Goal: Information Seeking & Learning: Check status

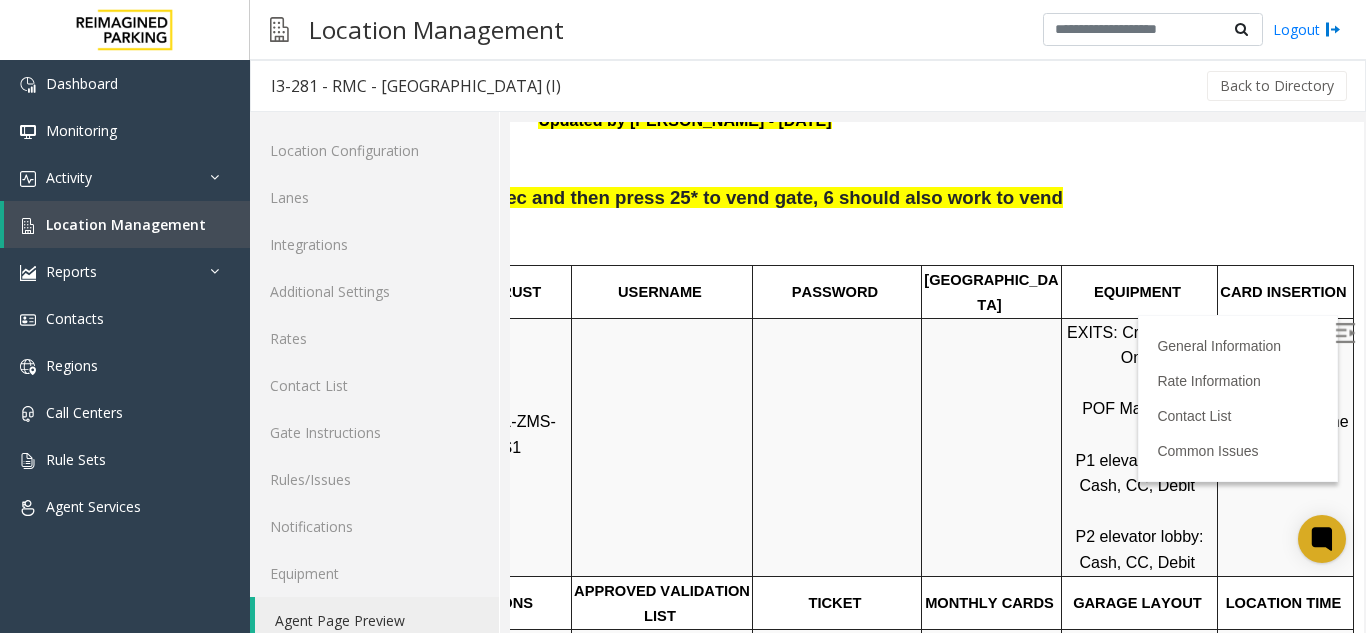
scroll to position [26, 0]
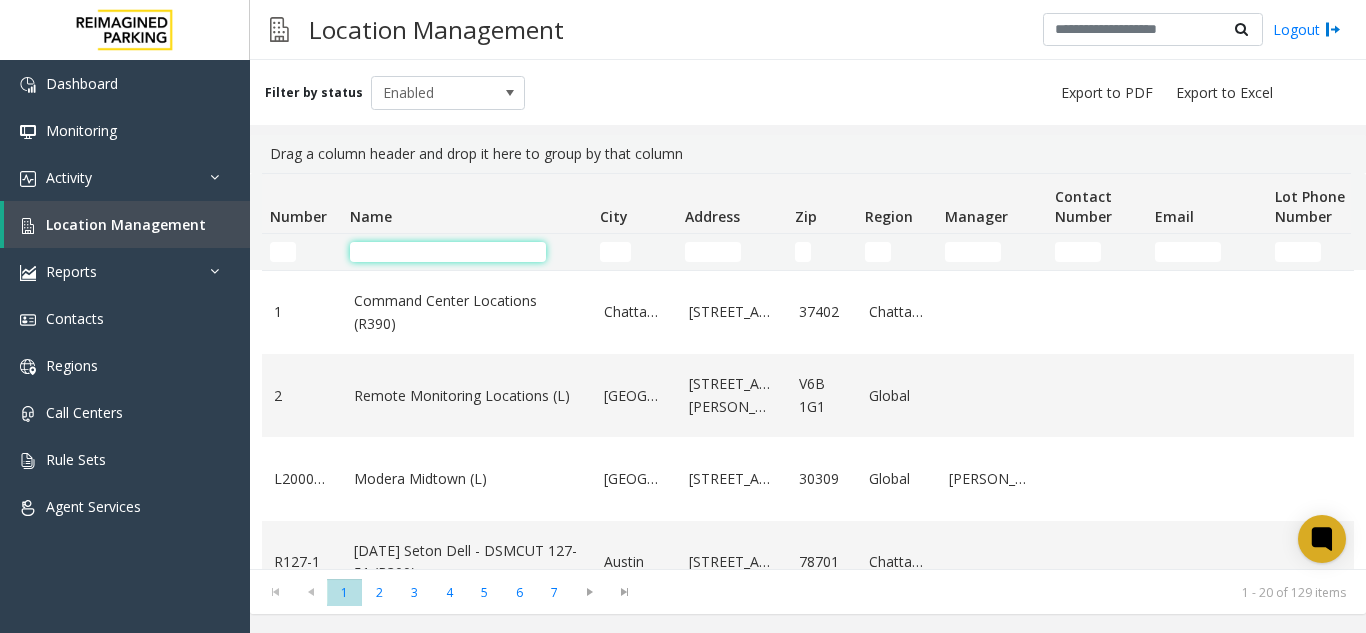
click at [475, 245] on input "Name Filter" at bounding box center [448, 252] width 196 height 20
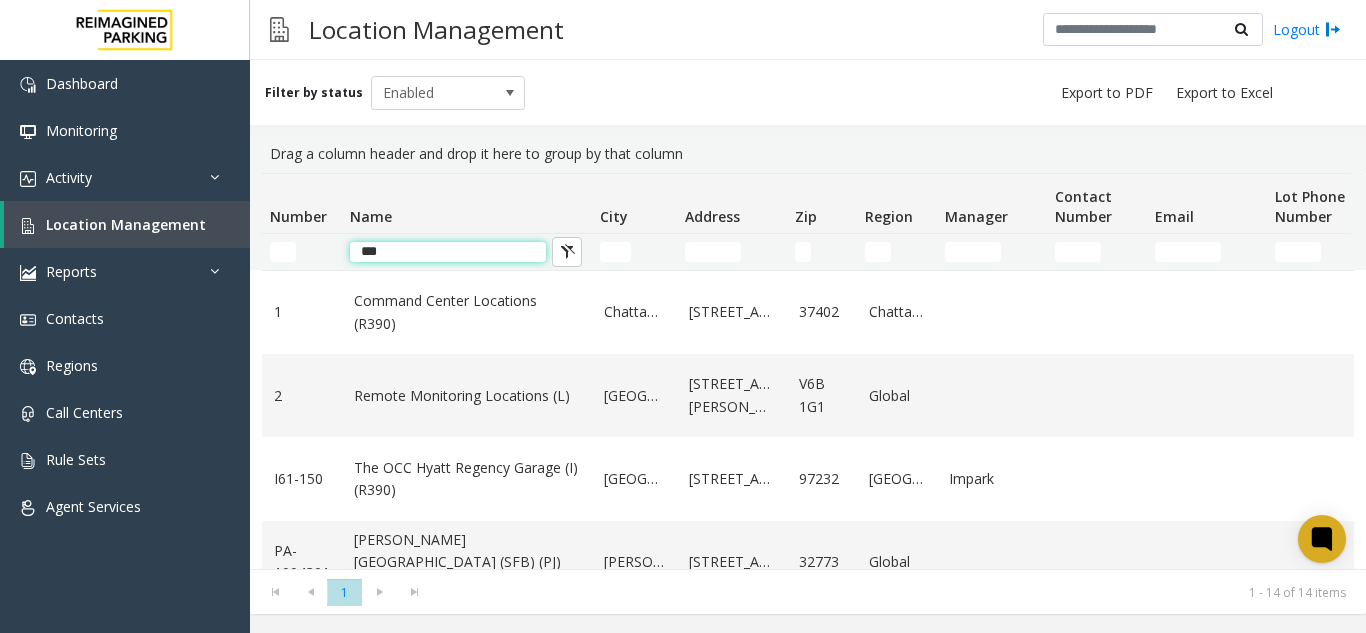
type input "****"
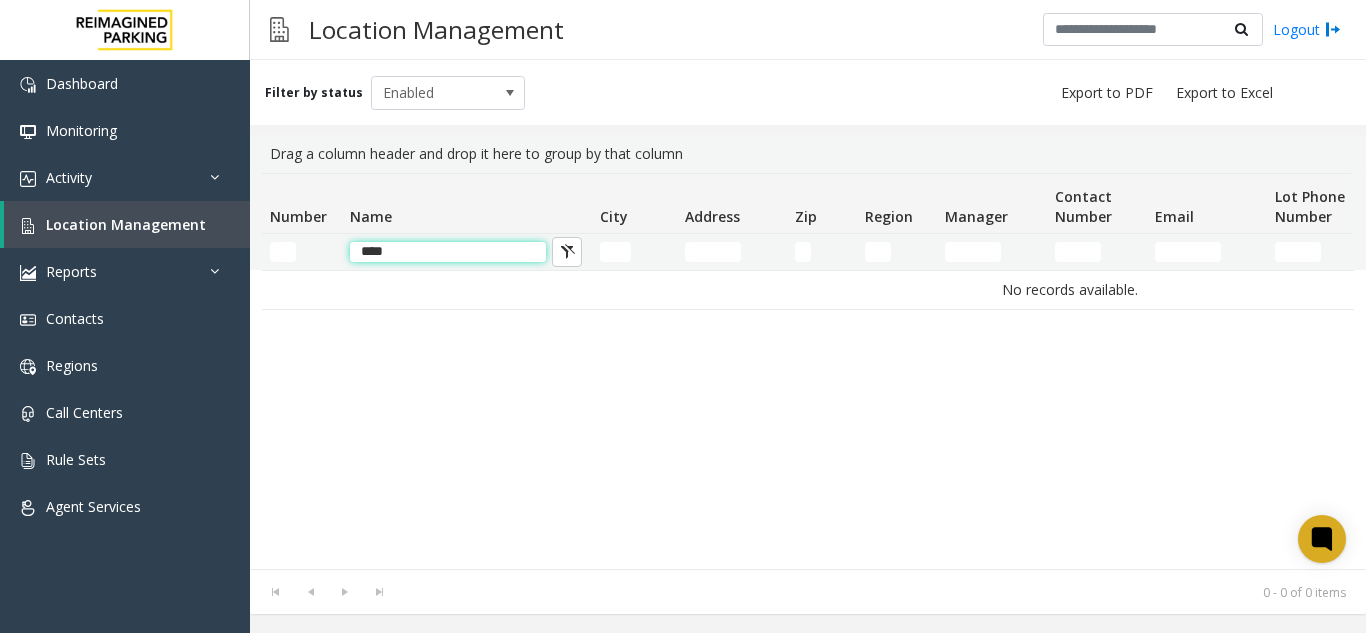
click at [423, 260] on input "****" at bounding box center [448, 252] width 196 height 20
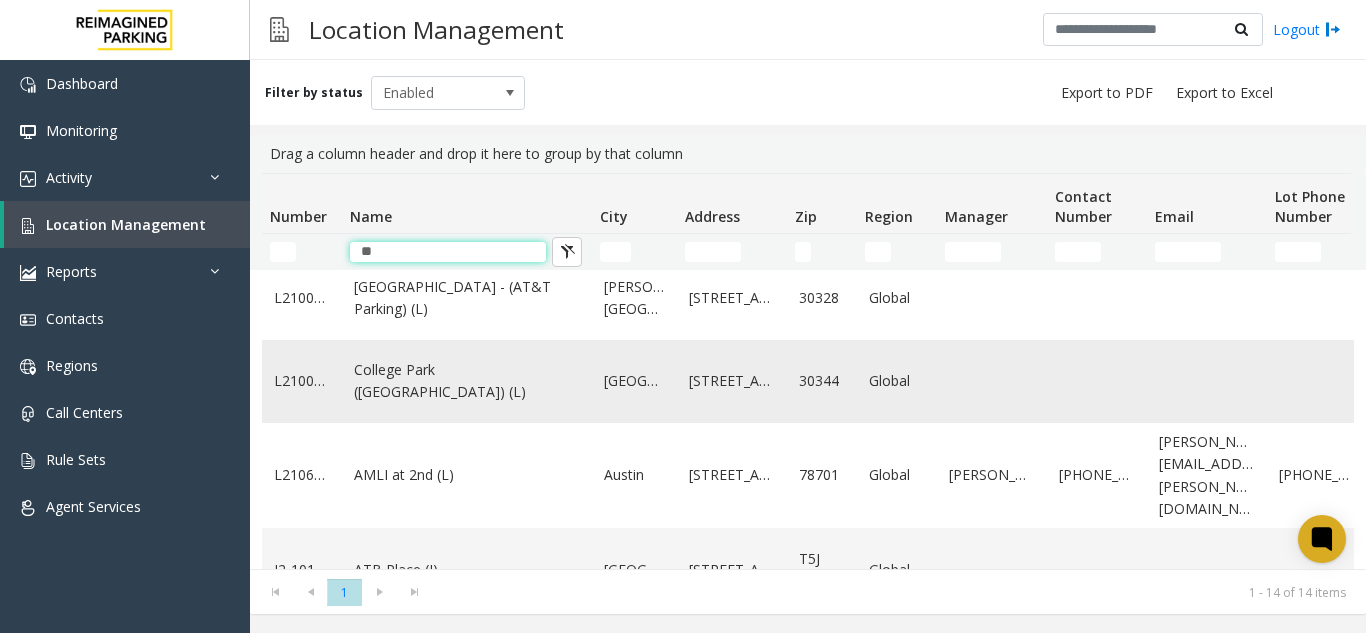
scroll to position [505, 0]
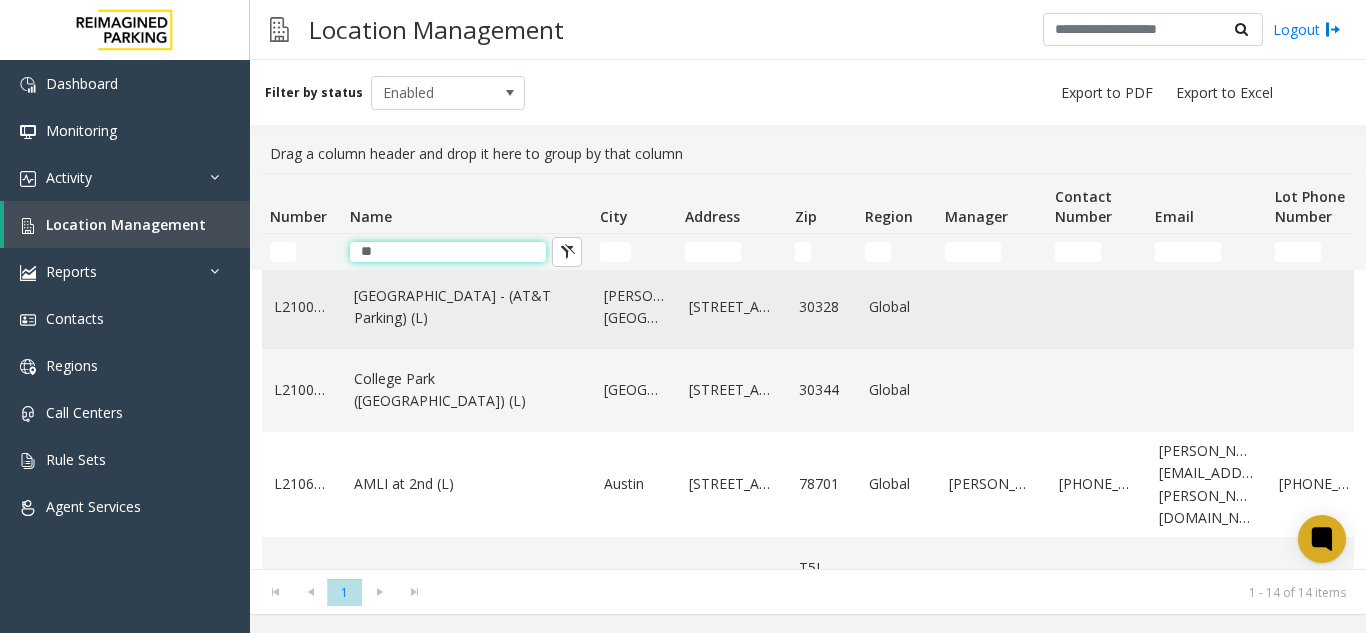
type input "**"
click at [501, 323] on link "North Springs - (AT&T Parking) (L)" at bounding box center [467, 307] width 226 height 45
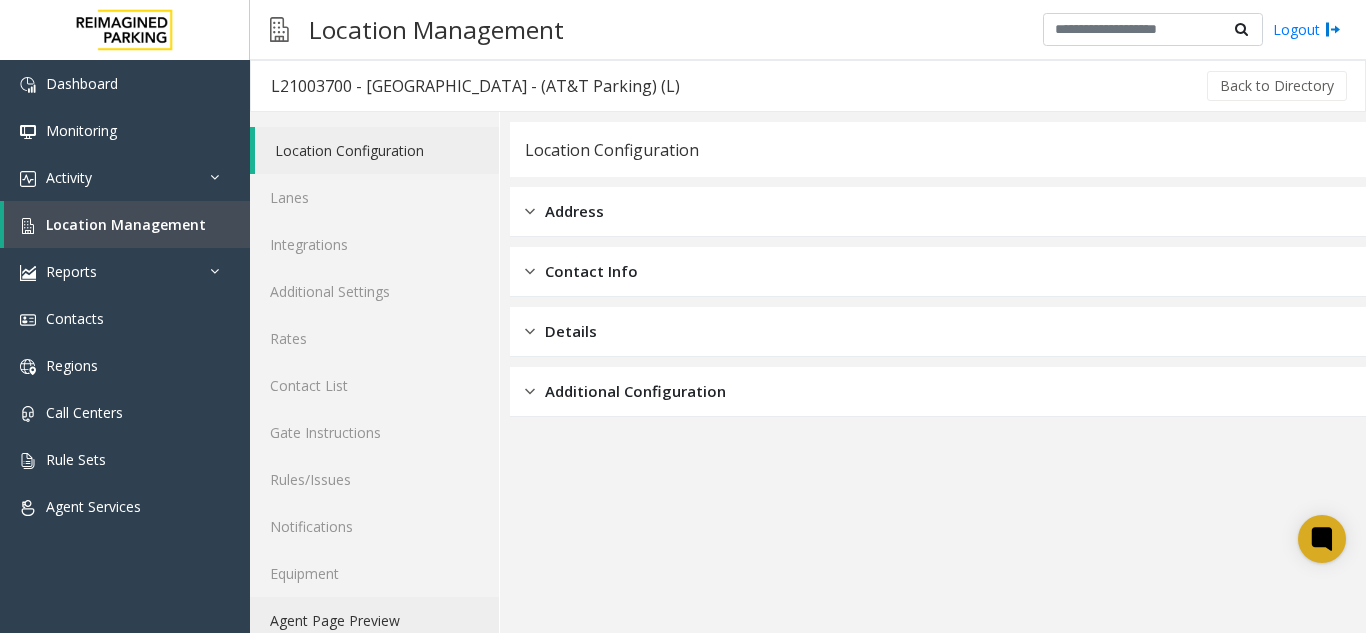
click at [381, 608] on link "Agent Page Preview" at bounding box center [374, 620] width 249 height 47
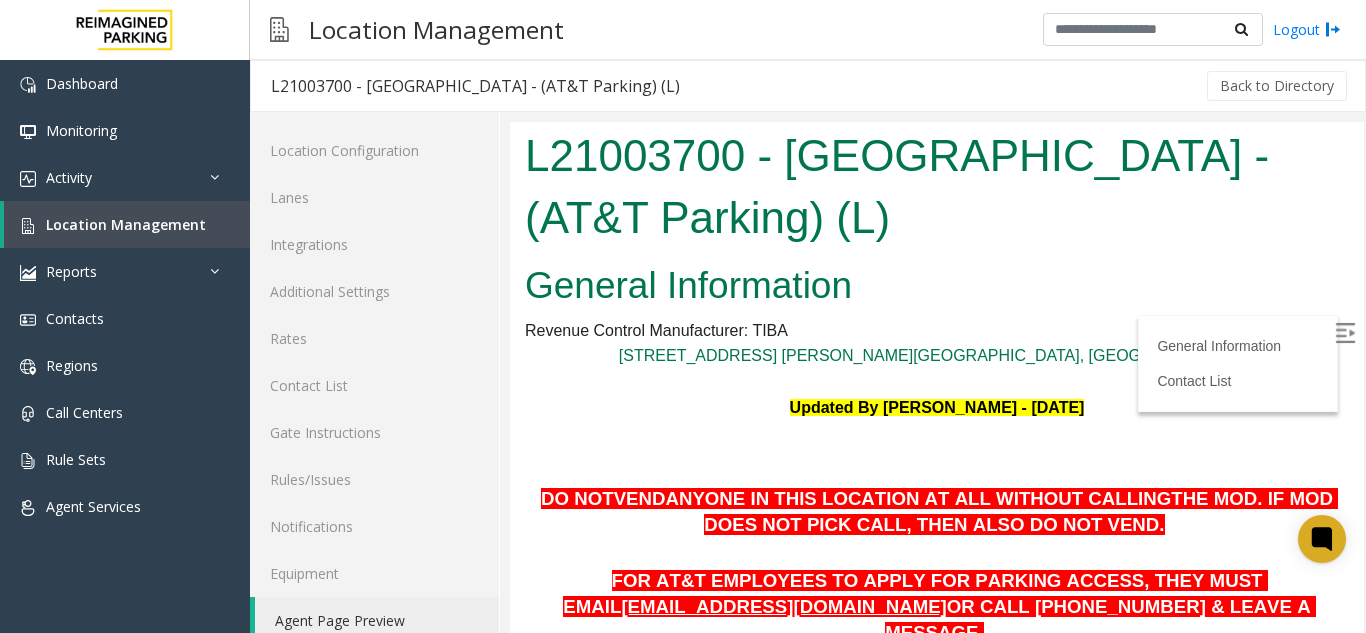
scroll to position [461, 0]
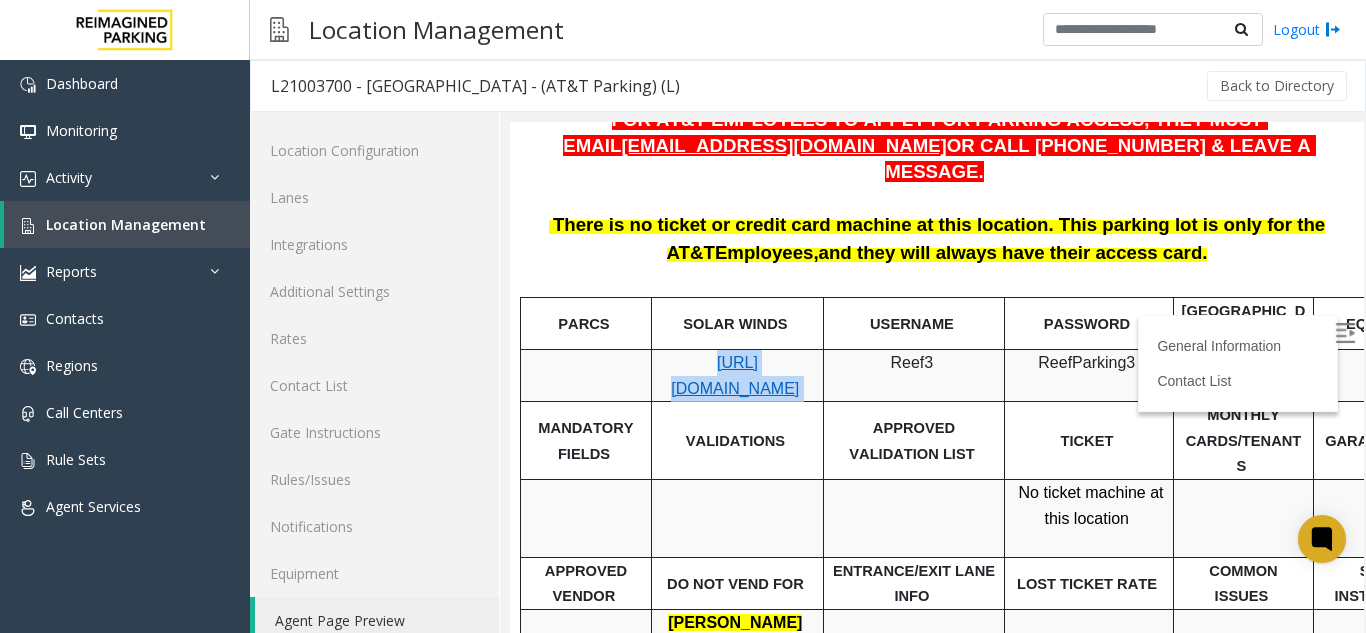
drag, startPoint x: 672, startPoint y: 325, endPoint x: 784, endPoint y: 374, distance: 122.2
click at [784, 374] on p "[URL][DOMAIN_NAME]" at bounding box center [737, 375] width 157 height 51
copy p "[URL][DOMAIN_NAME]"
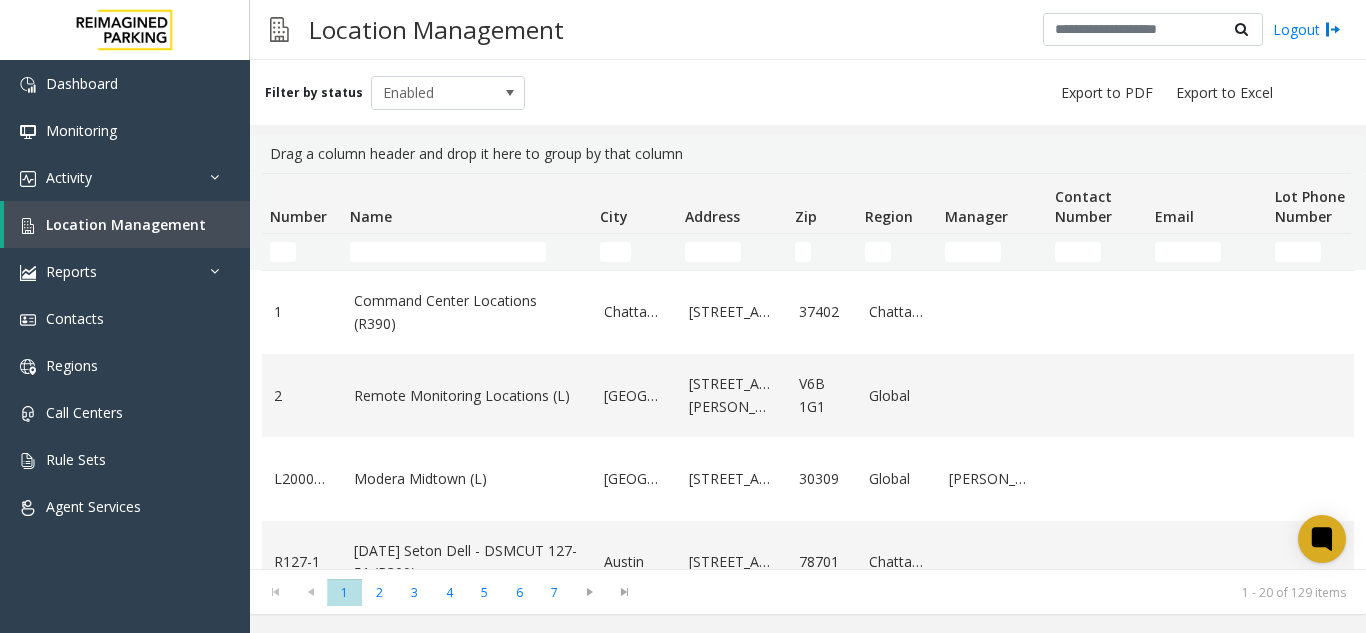
drag, startPoint x: 503, startPoint y: 262, endPoint x: 487, endPoint y: 252, distance: 18.9
click at [503, 262] on td "Name Filter" at bounding box center [467, 252] width 250 height 36
click at [480, 249] on input "Name Filter" at bounding box center [448, 252] width 196 height 20
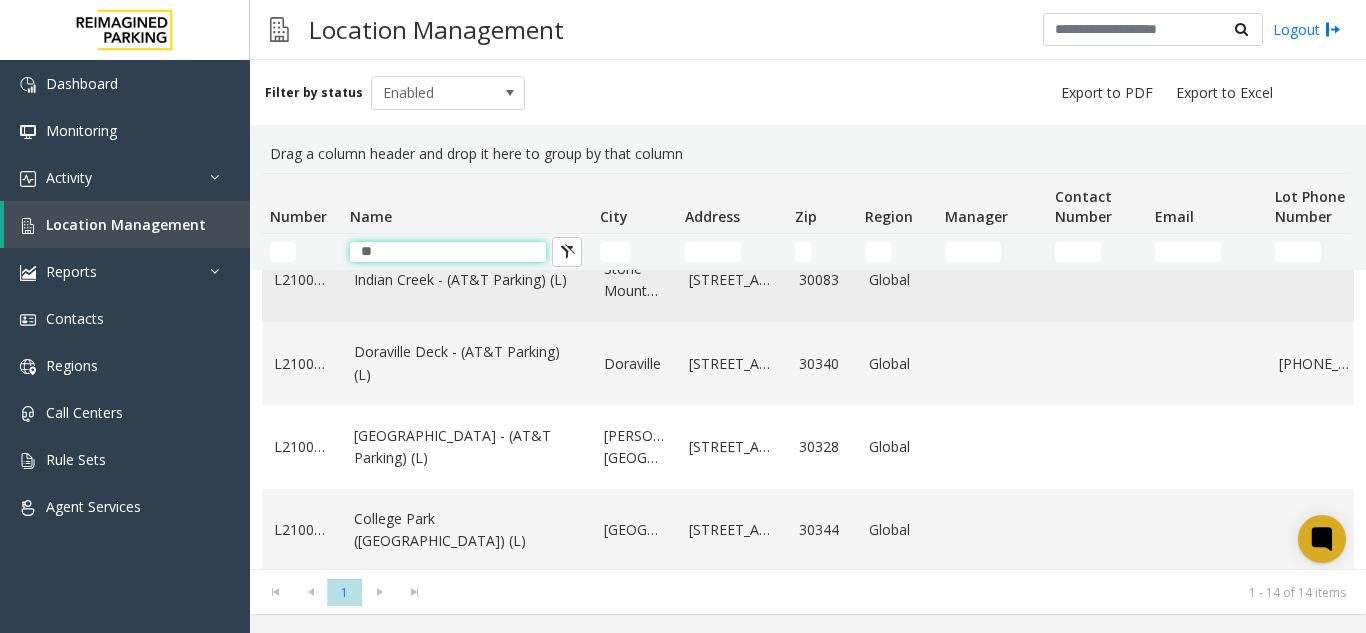
scroll to position [400, 0]
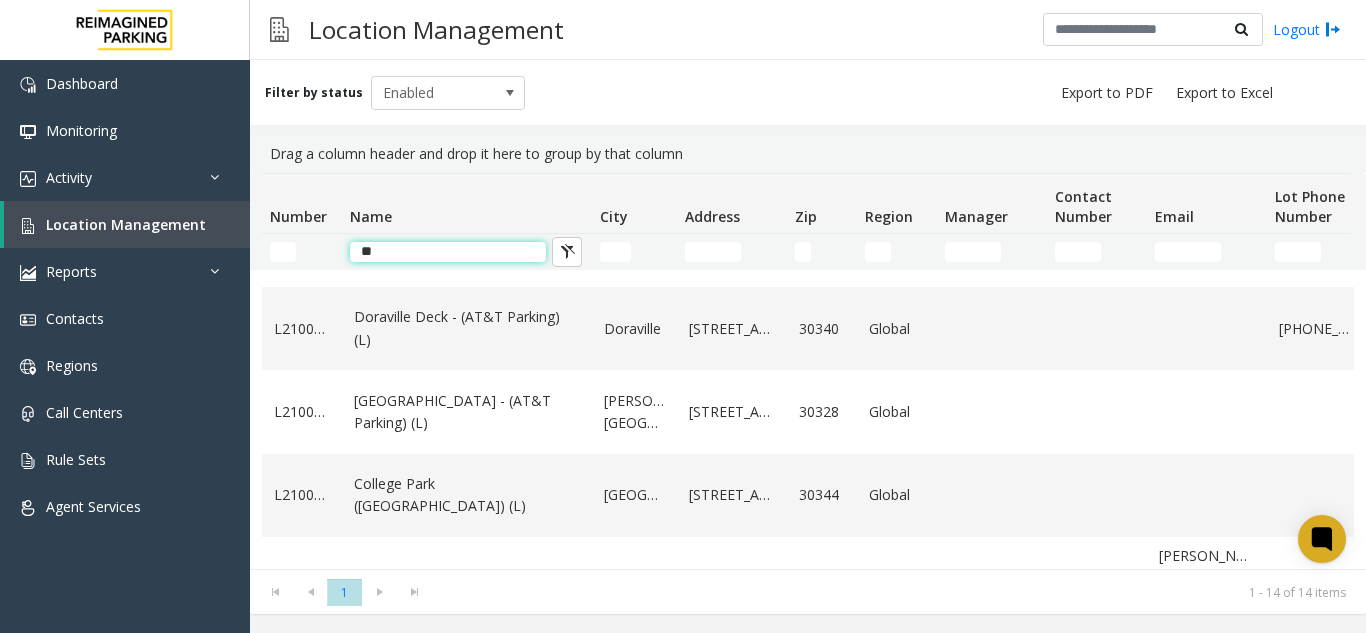
drag, startPoint x: 540, startPoint y: 251, endPoint x: 519, endPoint y: 253, distance: 21.1
click at [533, 252] on input "**" at bounding box center [448, 252] width 196 height 20
click at [519, 253] on input "**" at bounding box center [448, 252] width 196 height 20
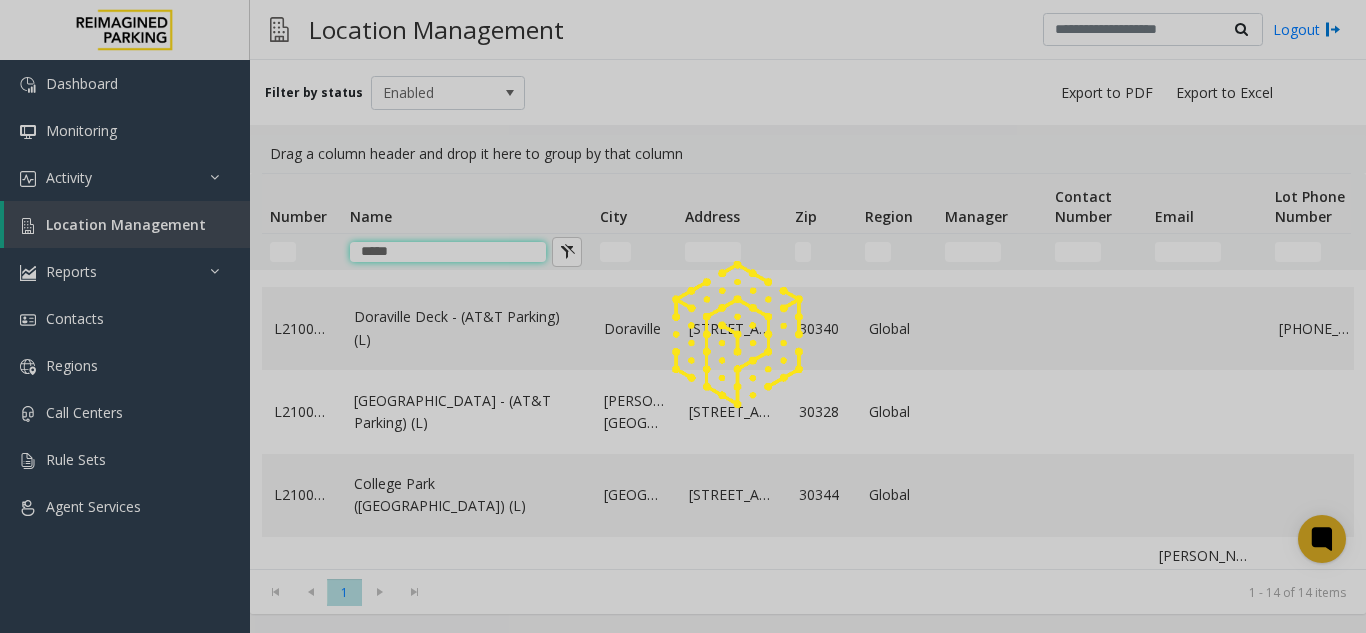
scroll to position [0, 0]
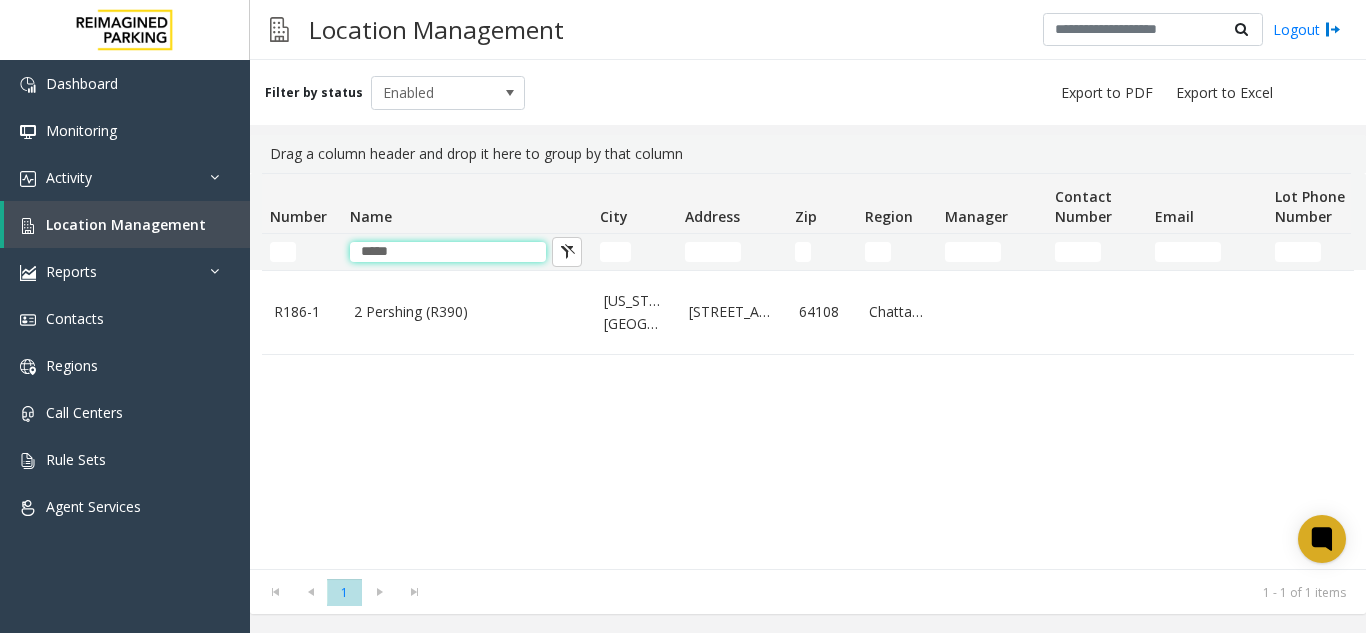
type input "*****"
click at [473, 333] on td "2 Pershing (R390)" at bounding box center [467, 312] width 250 height 83
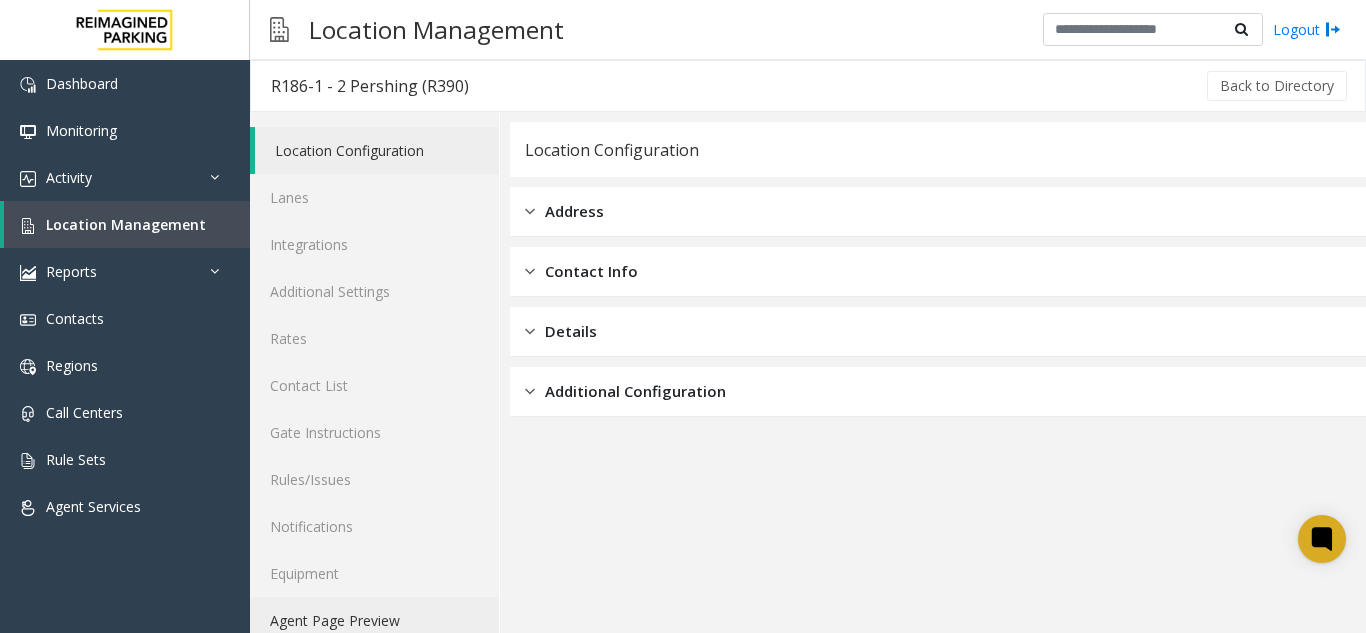
click at [373, 615] on link "Agent Page Preview" at bounding box center [374, 620] width 249 height 47
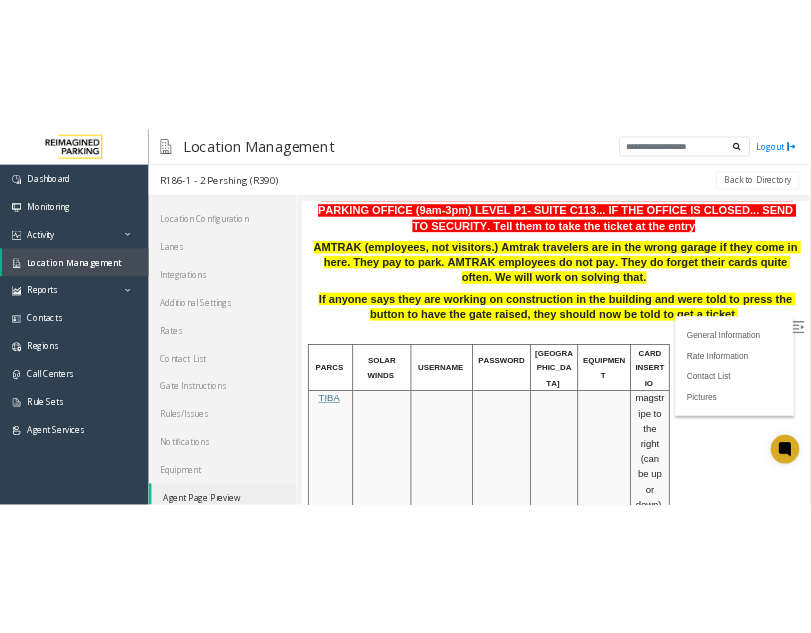
scroll to position [600, 0]
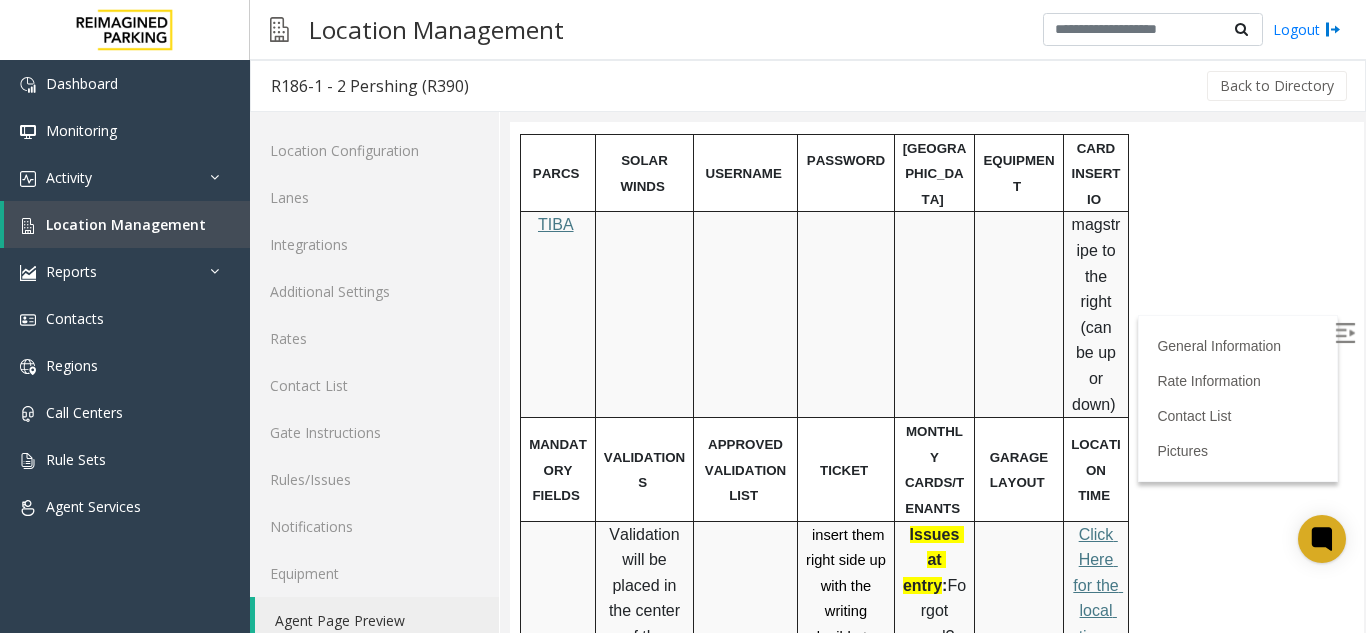
click at [1335, 323] on img at bounding box center [1345, 333] width 20 height 20
click at [973, 418] on tr "MANDATORY FIELDS VALIDATIONS APPROVED VALIDATION LIST TICKET MONTHLY CARDS/TENA…" at bounding box center [825, 469] width 608 height 103
click at [973, 418] on div "MONTHLY CARDS/TENANTS" at bounding box center [934, 469] width 79 height 102
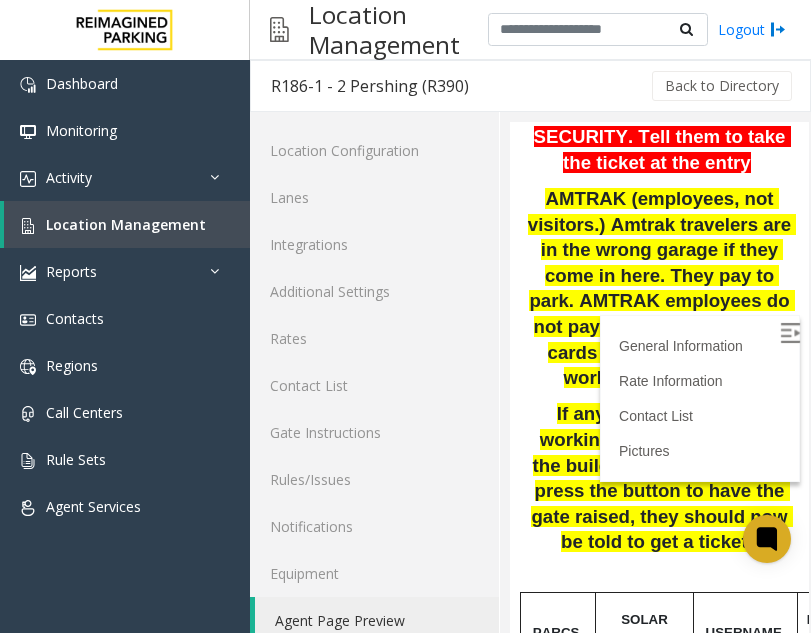
scroll to position [1181, 0]
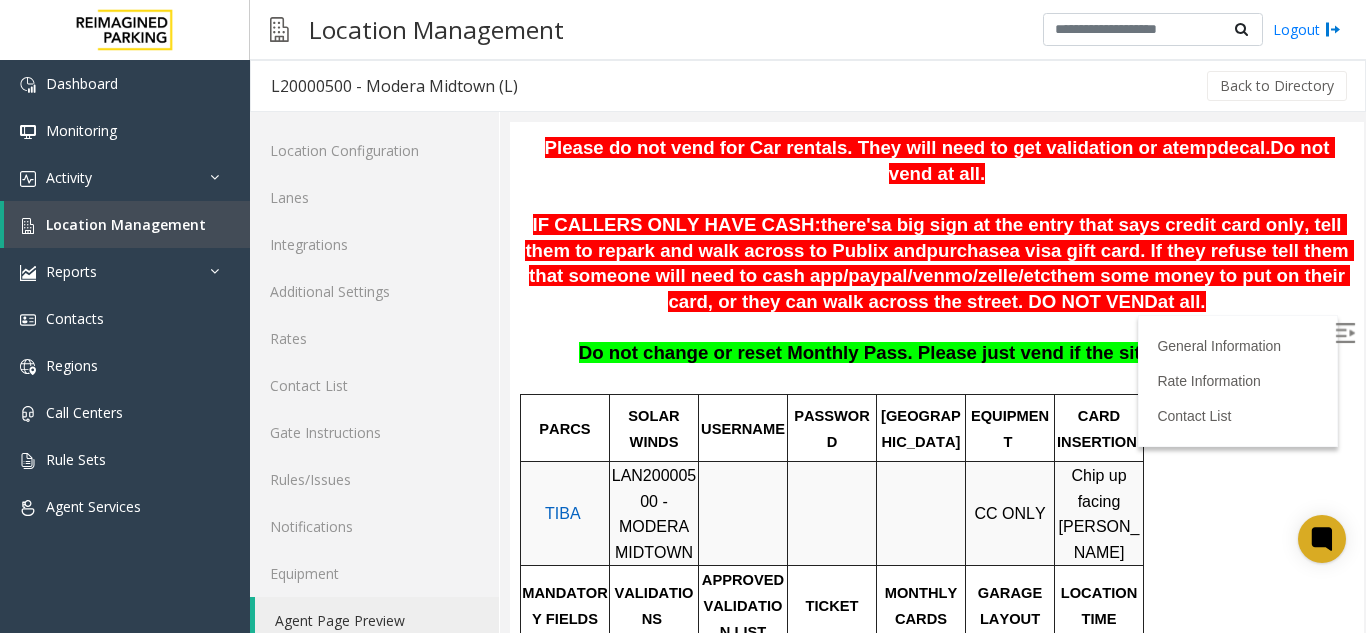
scroll to position [700, 0]
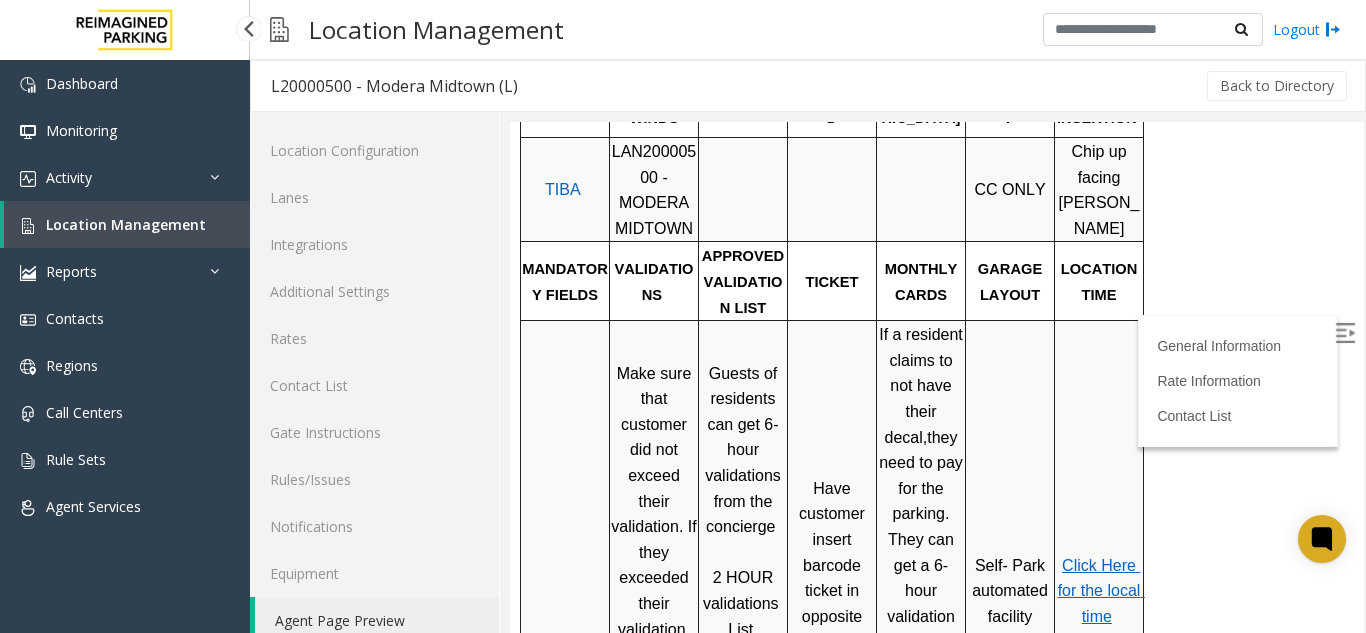
click at [220, 224] on link "Location Management" at bounding box center [127, 224] width 246 height 47
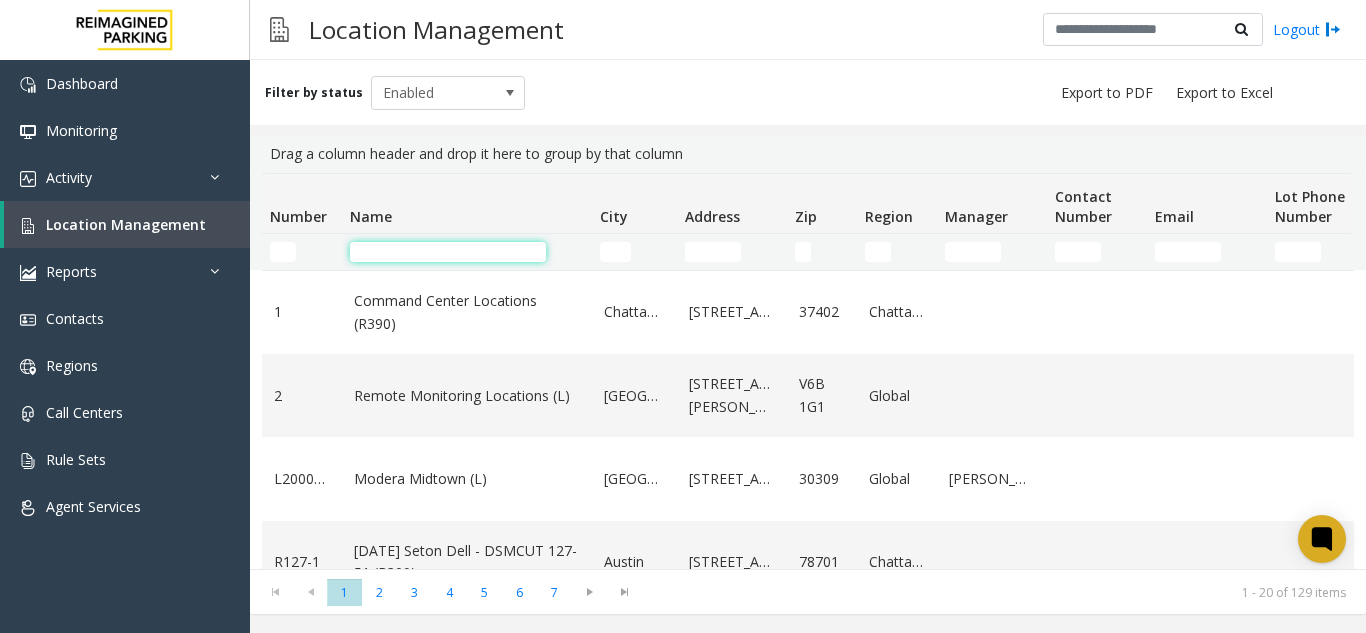
click at [410, 256] on input "Name Filter" at bounding box center [448, 252] width 196 height 20
click at [373, 261] on input "Name Filter" at bounding box center [448, 252] width 196 height 20
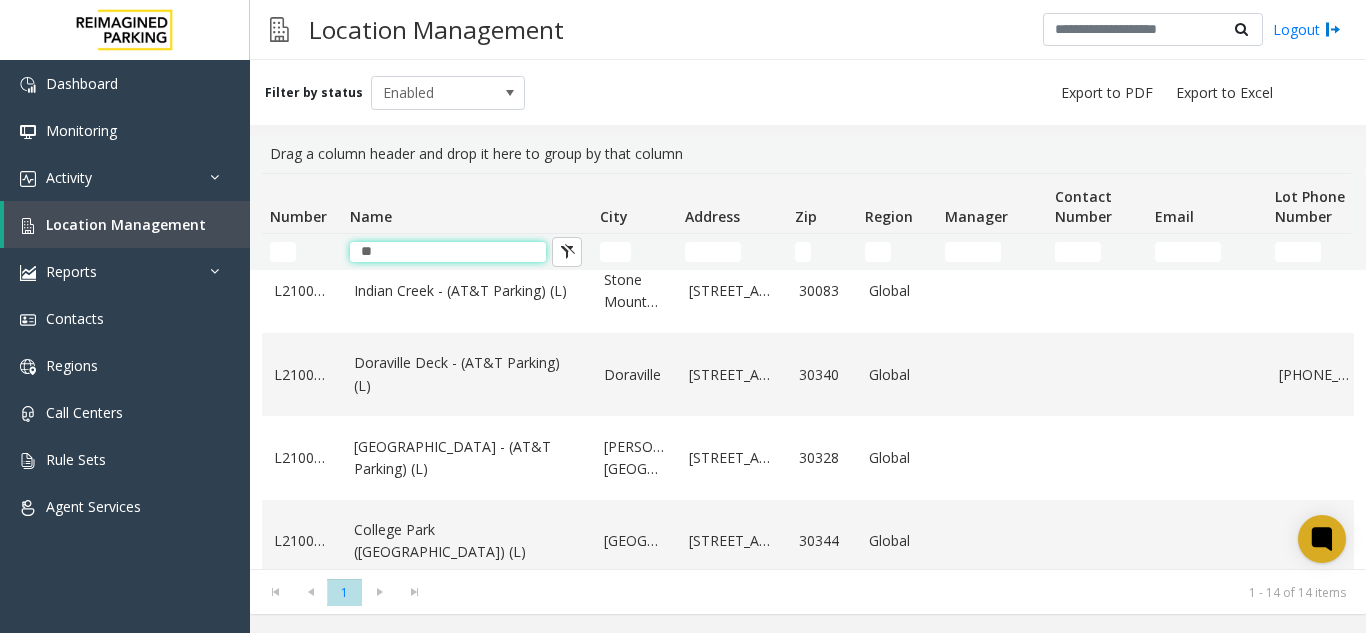
scroll to position [400, 0]
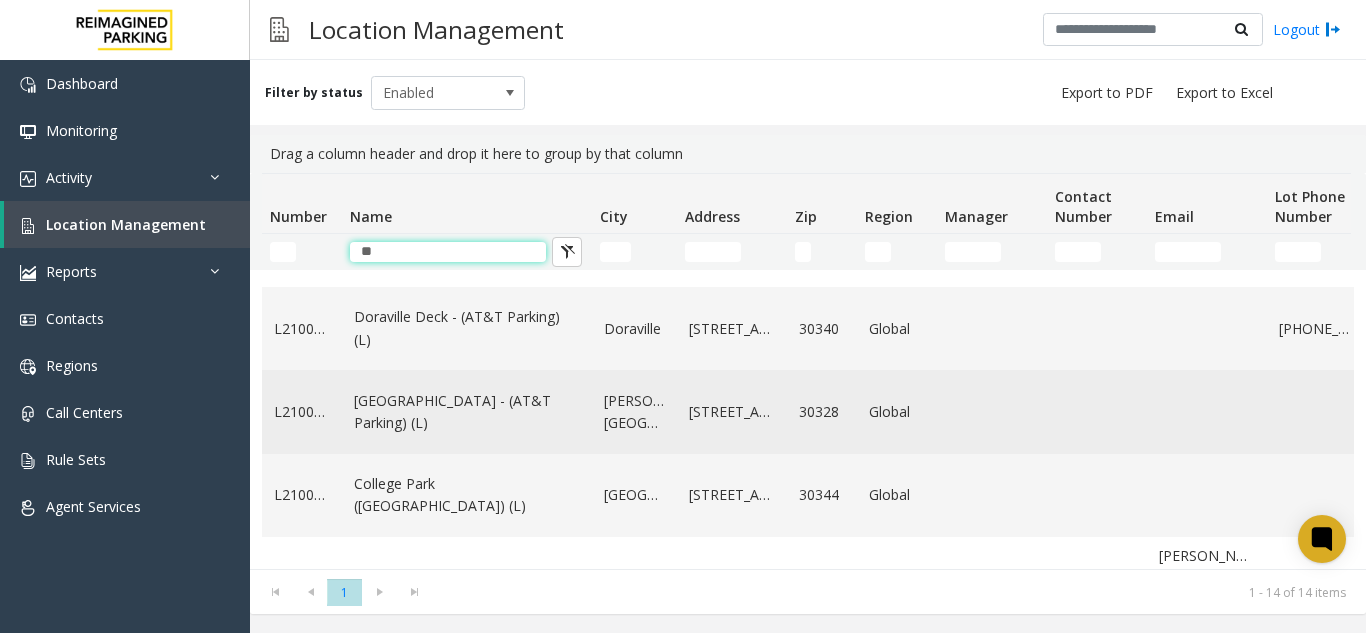
type input "**"
click at [433, 405] on td "[GEOGRAPHIC_DATA] - (AT&T Parking) (L)" at bounding box center [467, 411] width 250 height 83
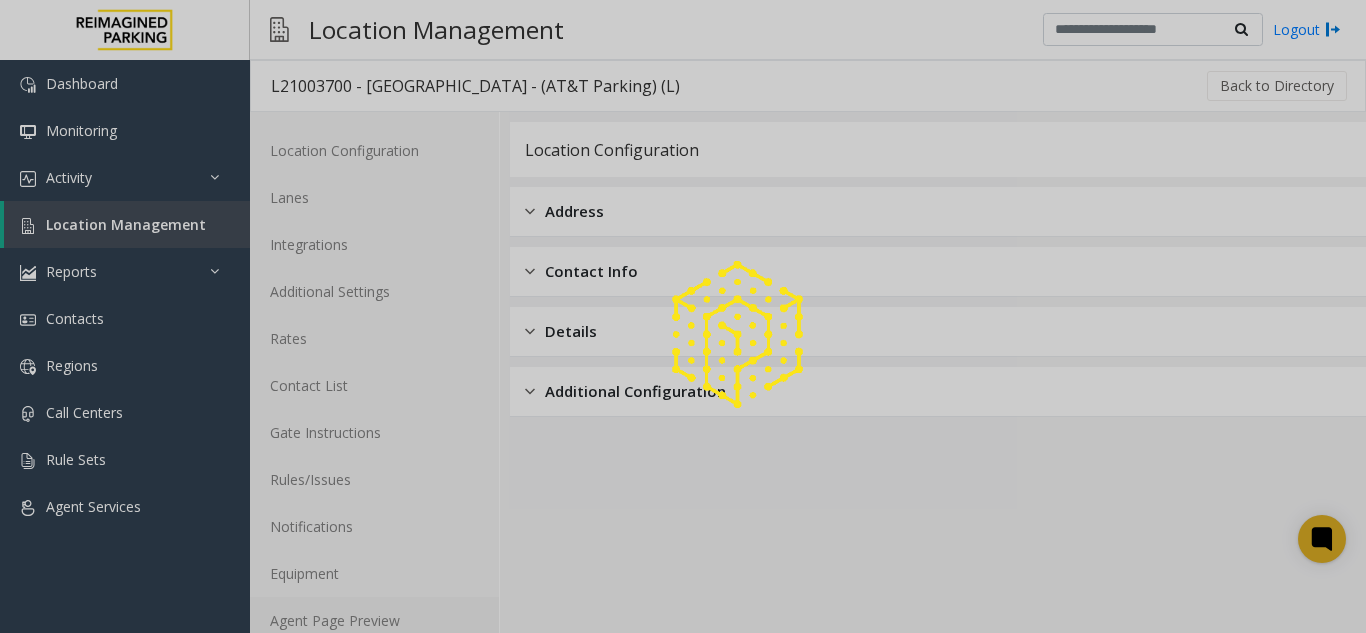
click at [335, 618] on link "Agent Page Preview" at bounding box center [374, 620] width 249 height 47
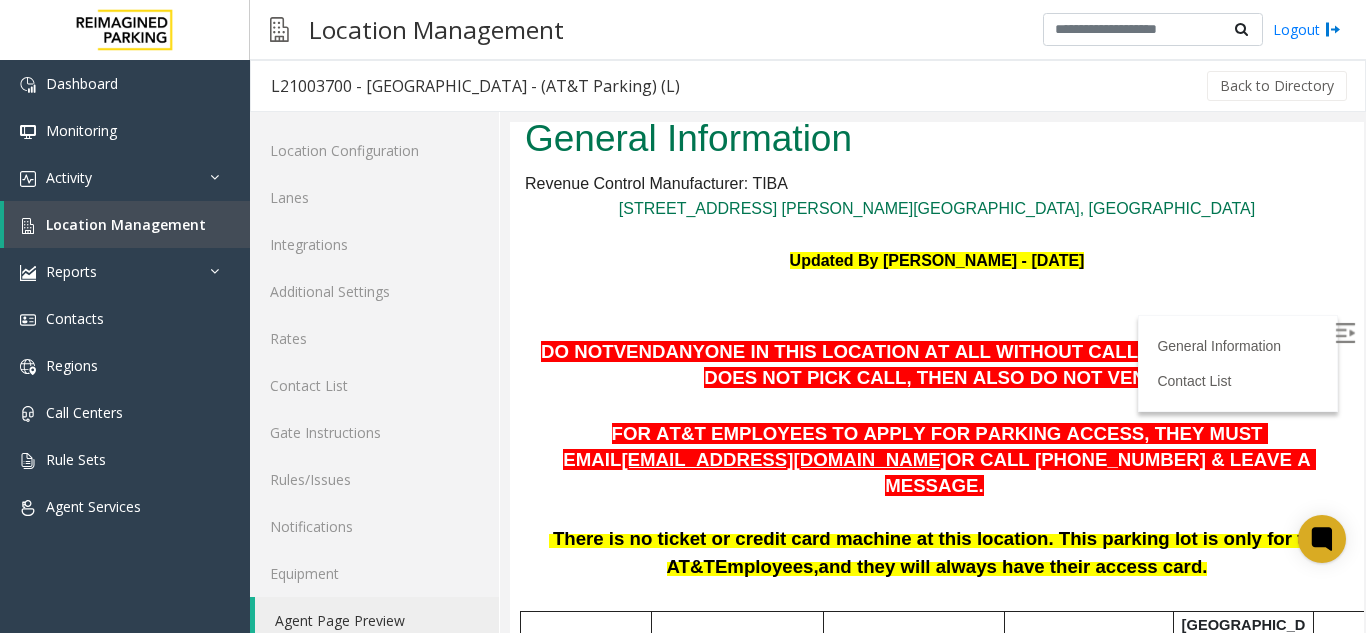
scroll to position [400, 0]
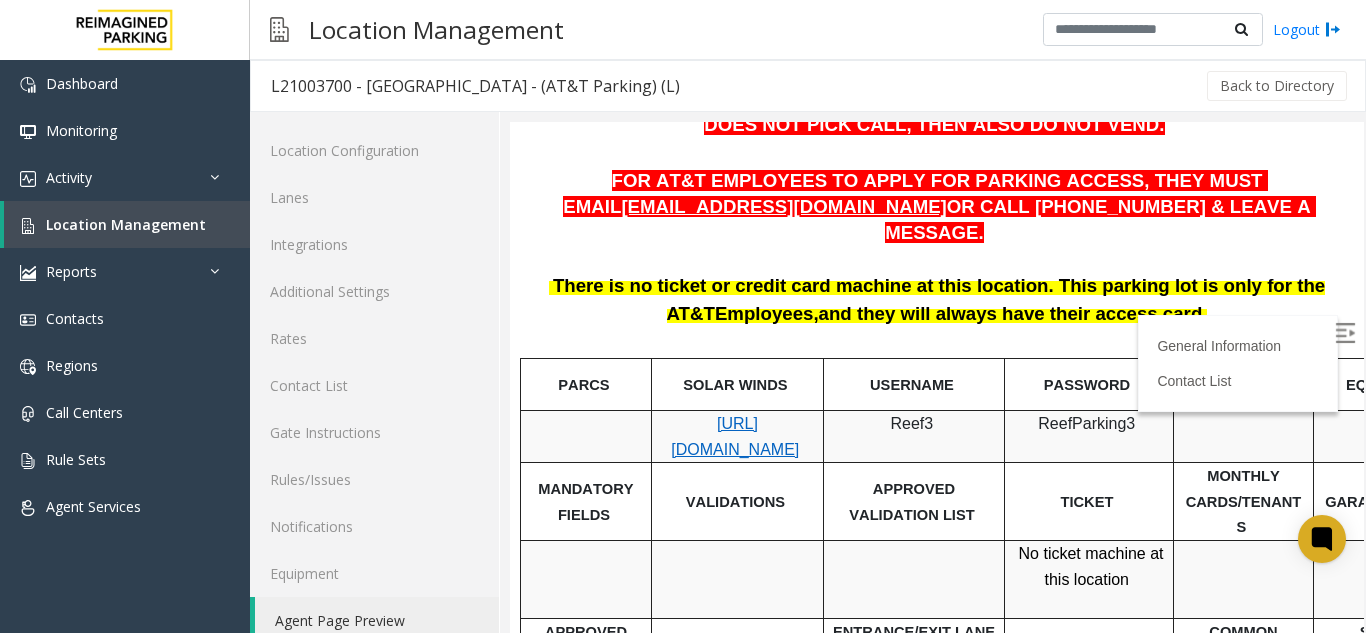
click at [718, 415] on span "[URL][DOMAIN_NAME]" at bounding box center [735, 436] width 128 height 43
drag, startPoint x: 677, startPoint y: 387, endPoint x: 770, endPoint y: 452, distance: 113.4
click at [770, 452] on td "[URL][DOMAIN_NAME]" at bounding box center [738, 436] width 172 height 52
drag, startPoint x: 763, startPoint y: 446, endPoint x: 681, endPoint y: 380, distance: 105.2
click at [681, 411] on p "[URL][DOMAIN_NAME]" at bounding box center [737, 436] width 157 height 51
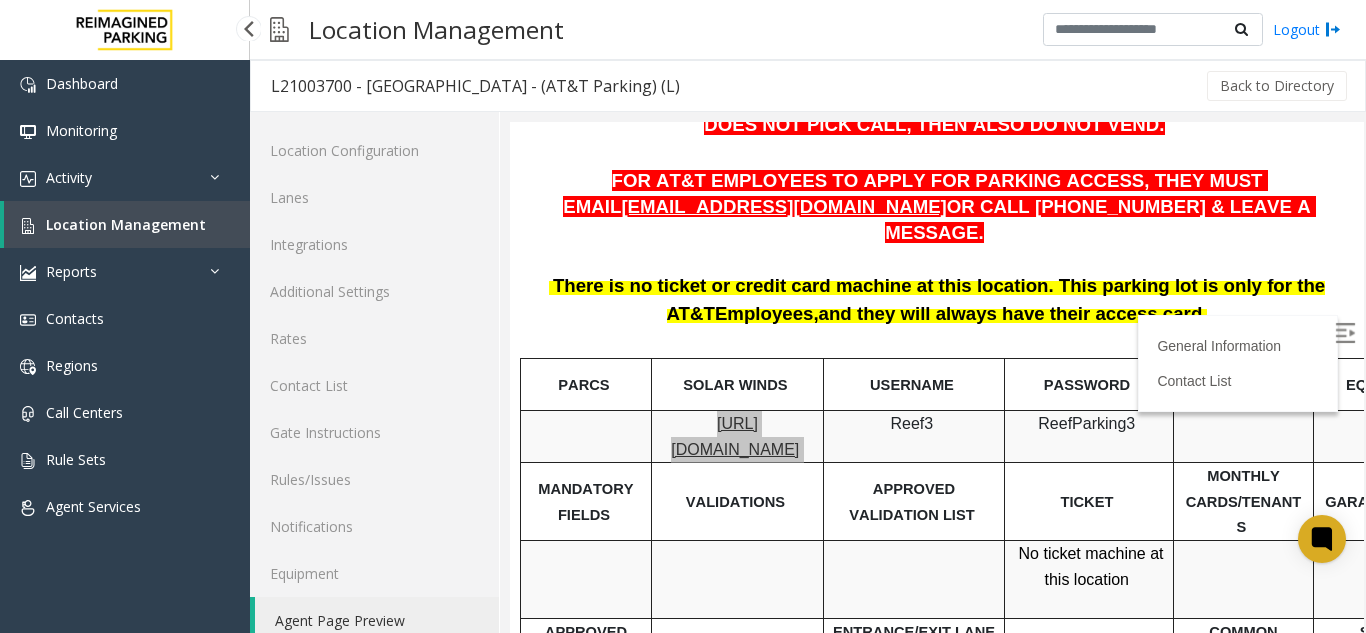
click at [57, 214] on link "Location Management" at bounding box center [127, 224] width 246 height 47
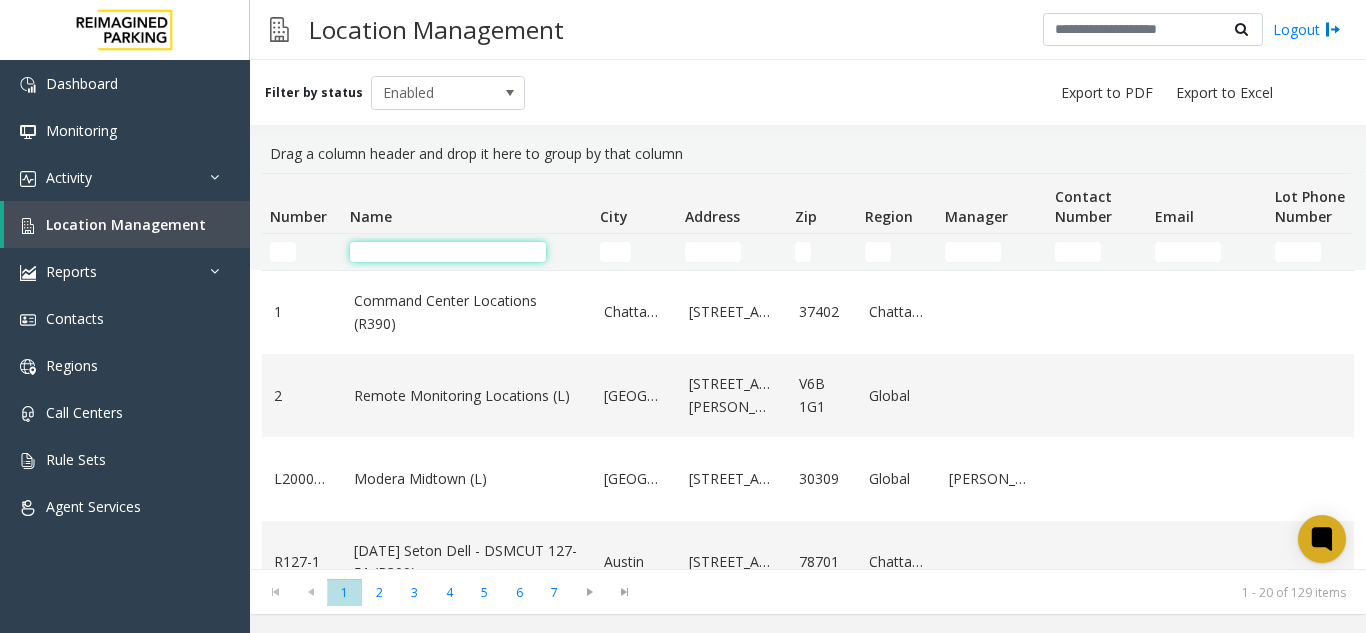
click at [502, 256] on input "Name Filter" at bounding box center [448, 252] width 196 height 20
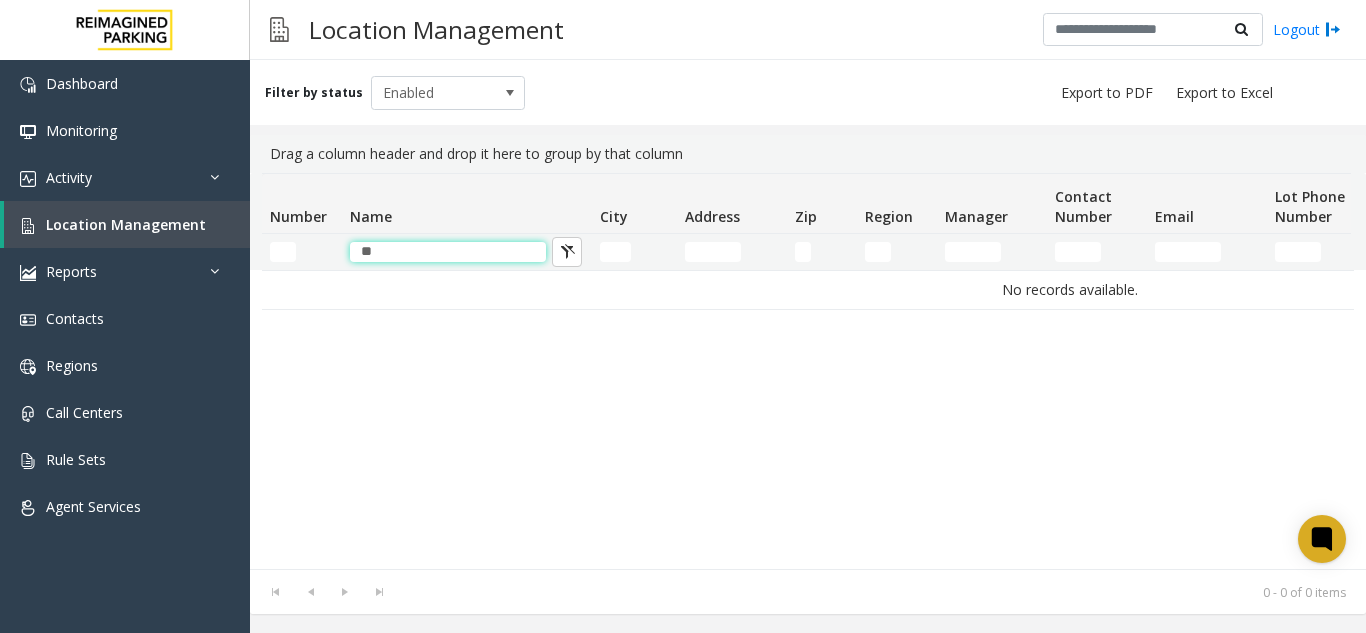
type input "*"
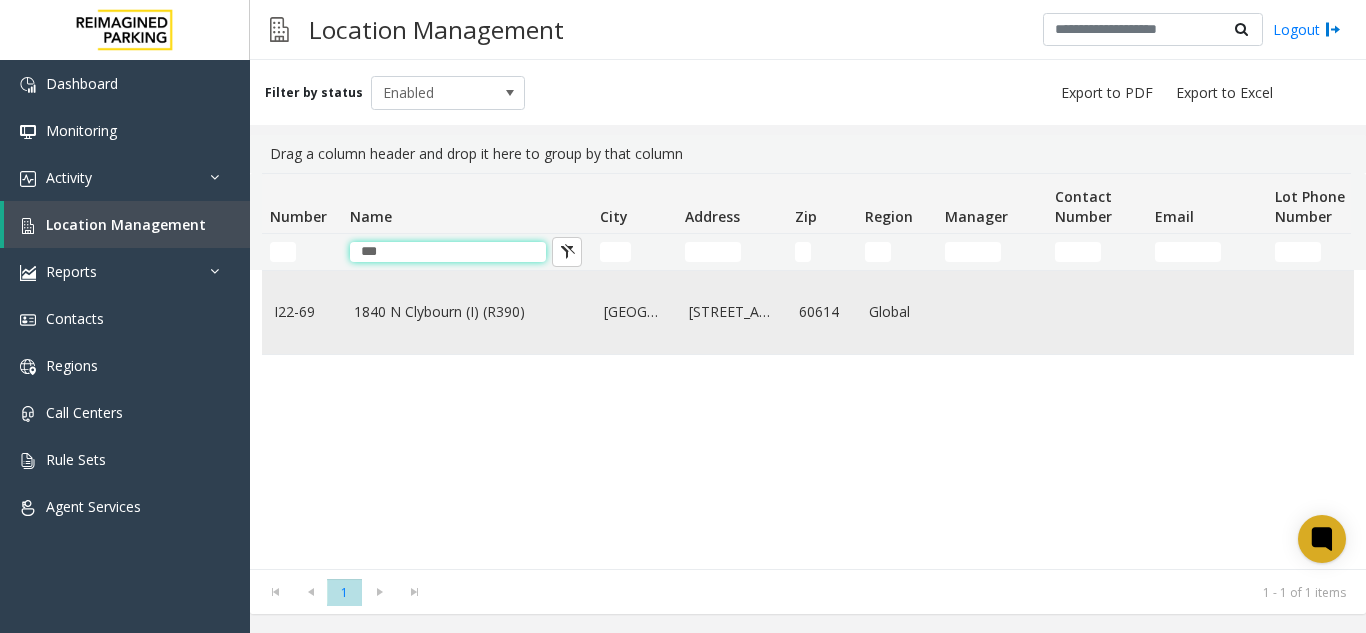
type input "***"
click at [465, 278] on td "1840 N Clybourn (I) (R390)" at bounding box center [467, 312] width 250 height 83
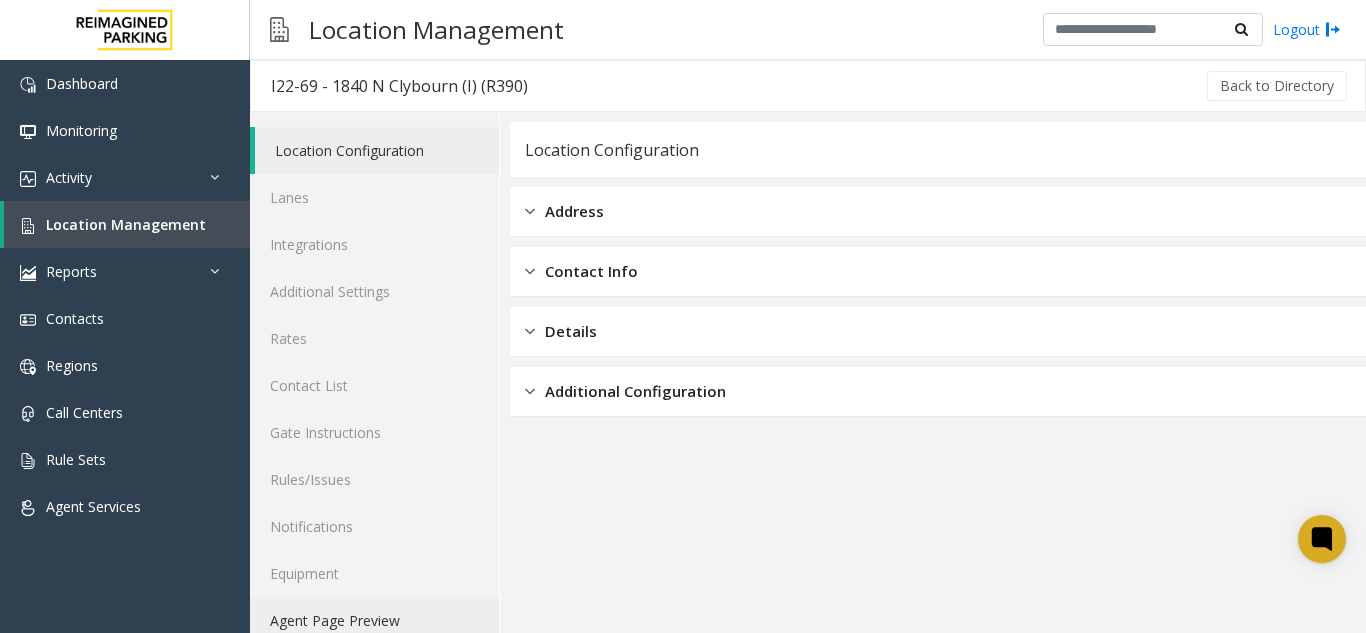
click at [347, 606] on link "Agent Page Preview" at bounding box center [374, 620] width 249 height 47
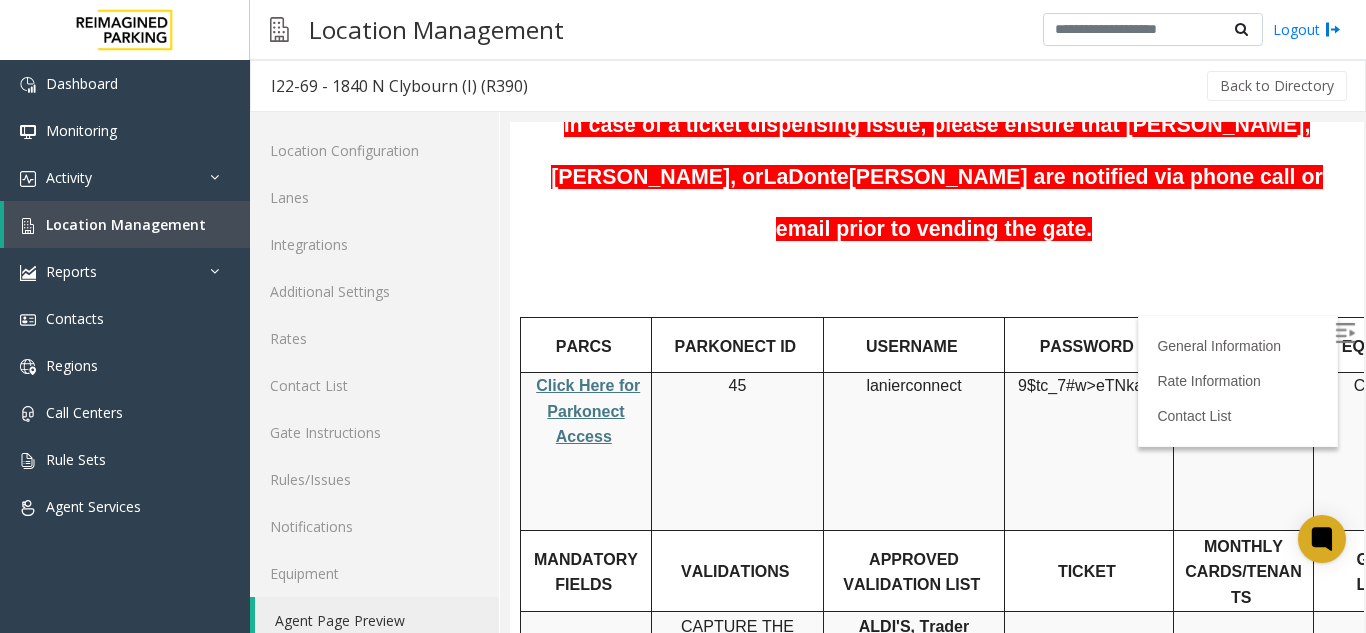
scroll to position [300, 0]
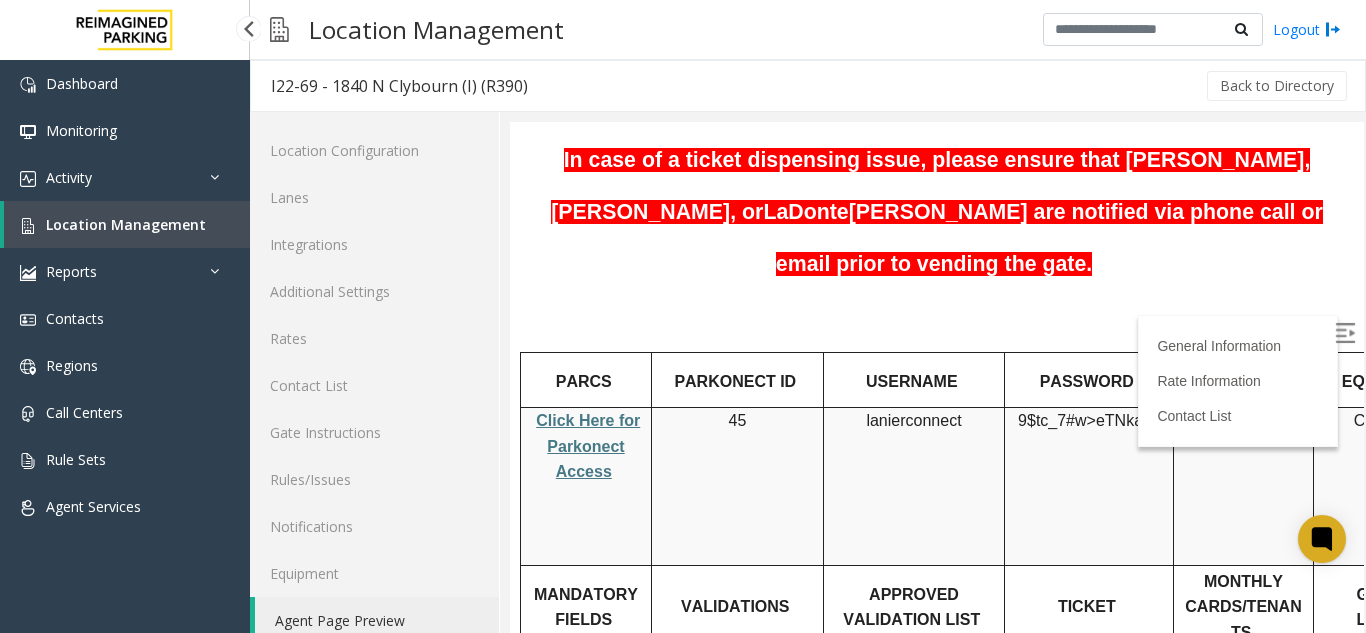
click at [116, 25] on img at bounding box center [125, 30] width 120 height 60
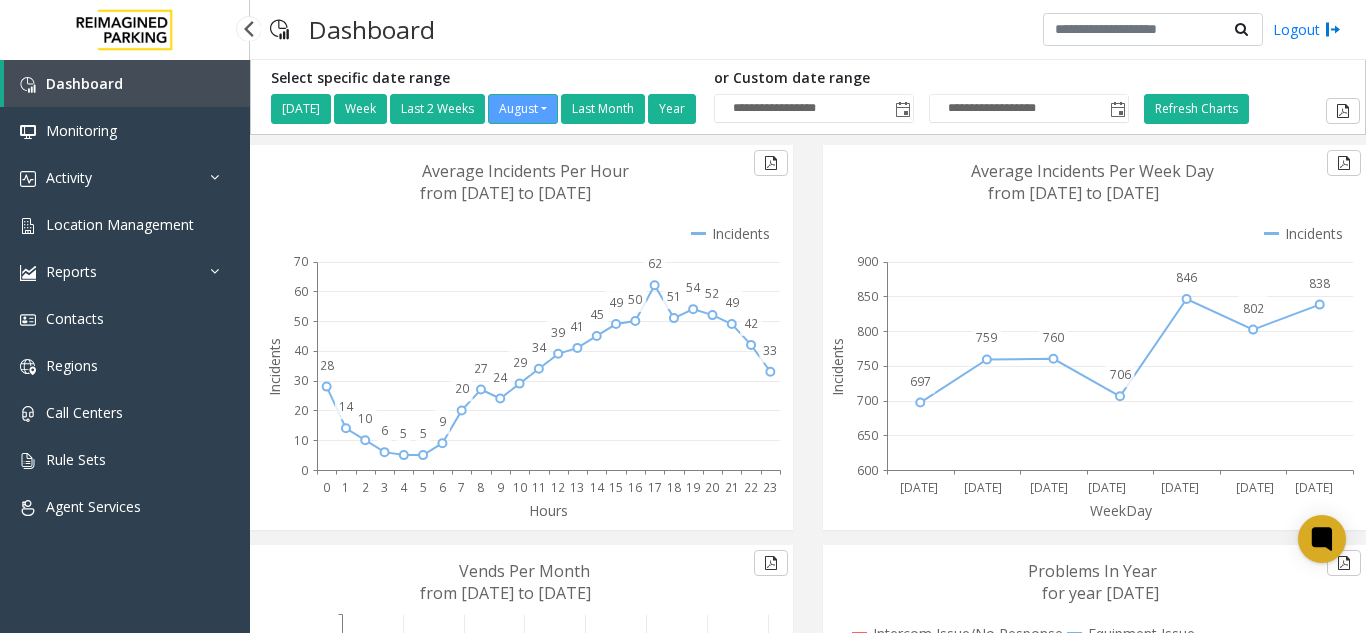
click at [0, 0] on link at bounding box center [125, 30] width 250 height 60
click at [194, 183] on link "Activity" at bounding box center [125, 177] width 250 height 47
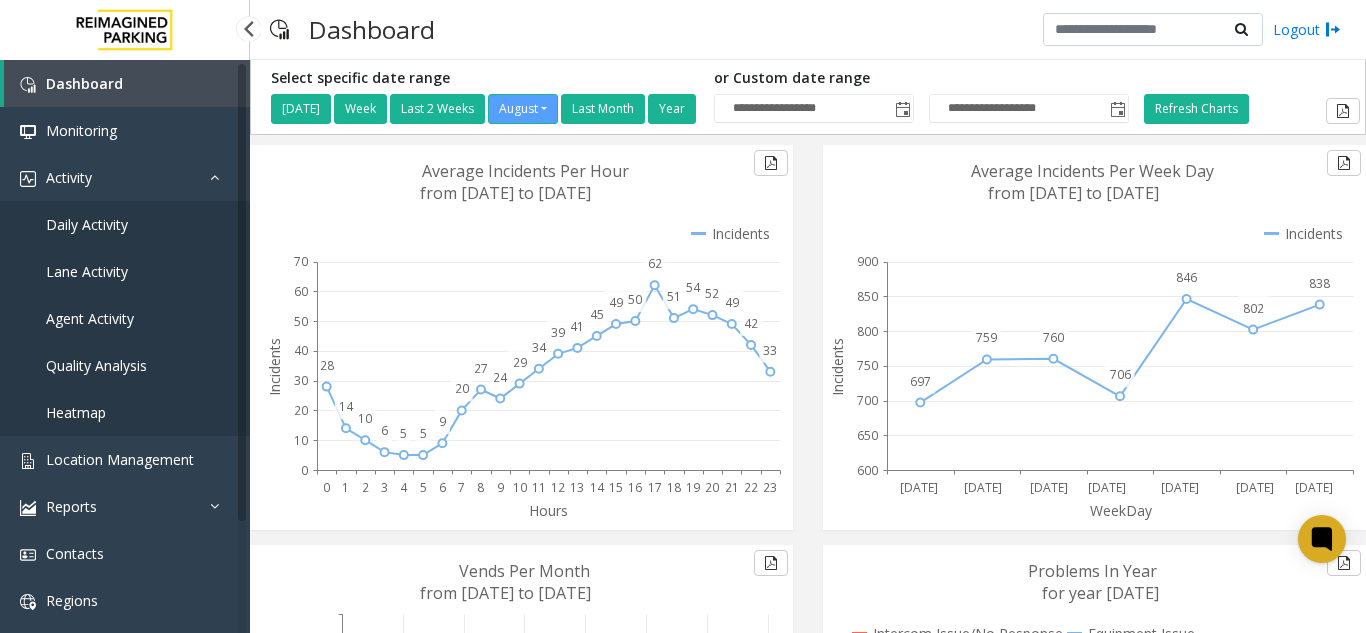
click at [146, 317] on link "Agent Activity" at bounding box center [125, 318] width 250 height 47
click at [143, 311] on link "Agent Activity" at bounding box center [125, 318] width 250 height 47
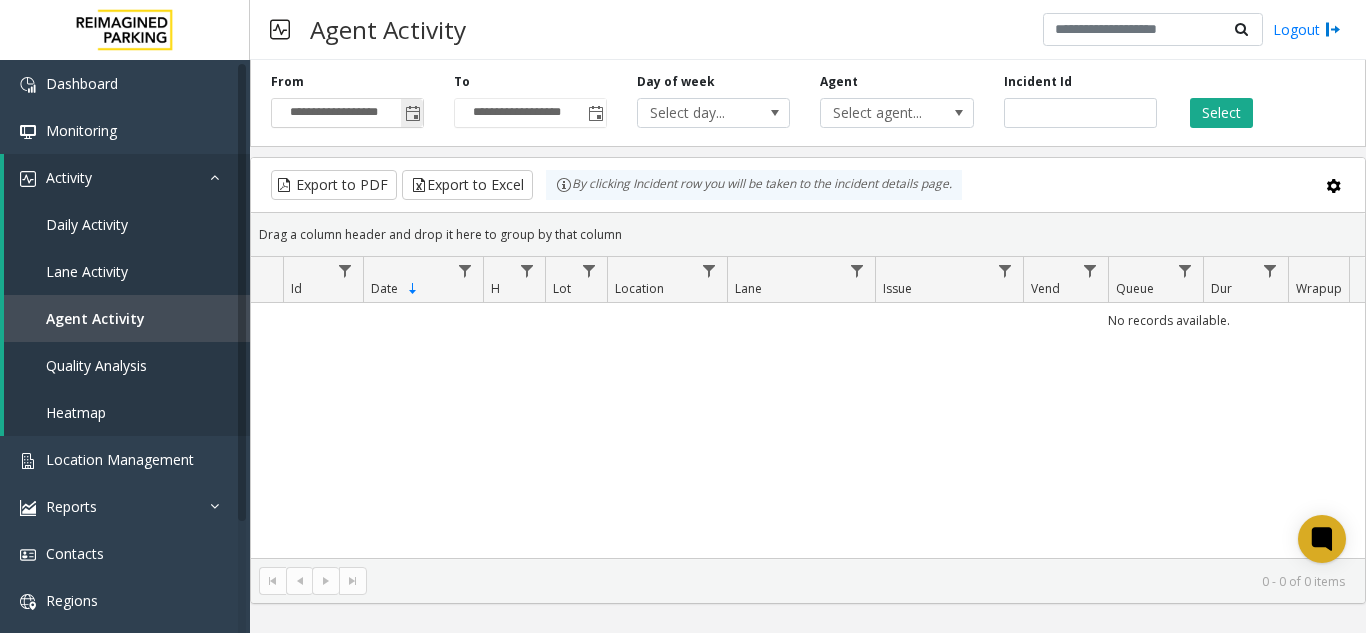
click at [414, 104] on span "Toggle popup" at bounding box center [412, 113] width 22 height 32
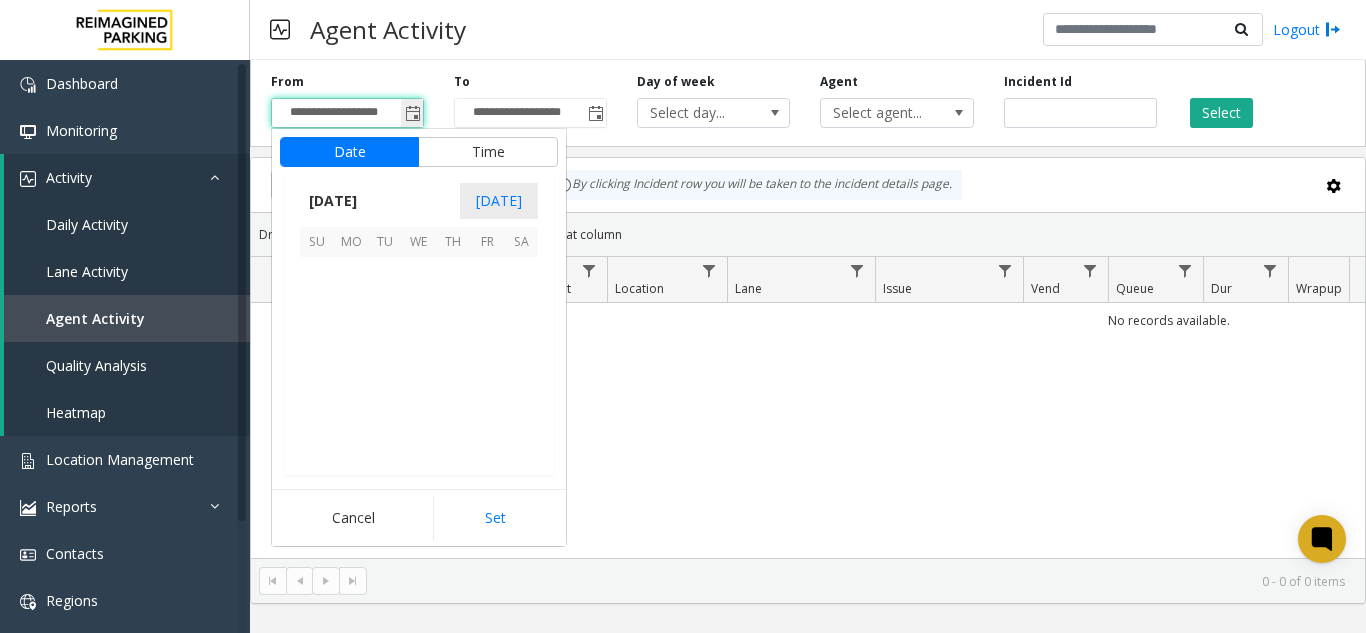
scroll to position [358548, 0]
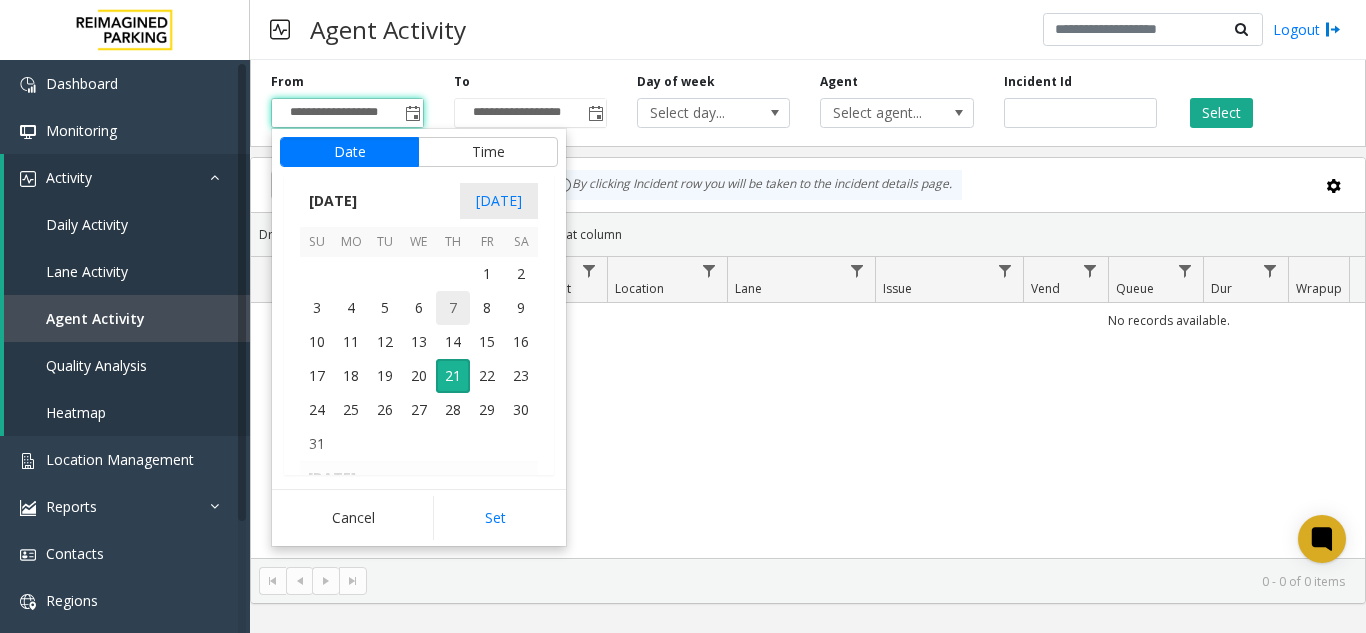
click at [443, 303] on span "7" at bounding box center [453, 308] width 34 height 34
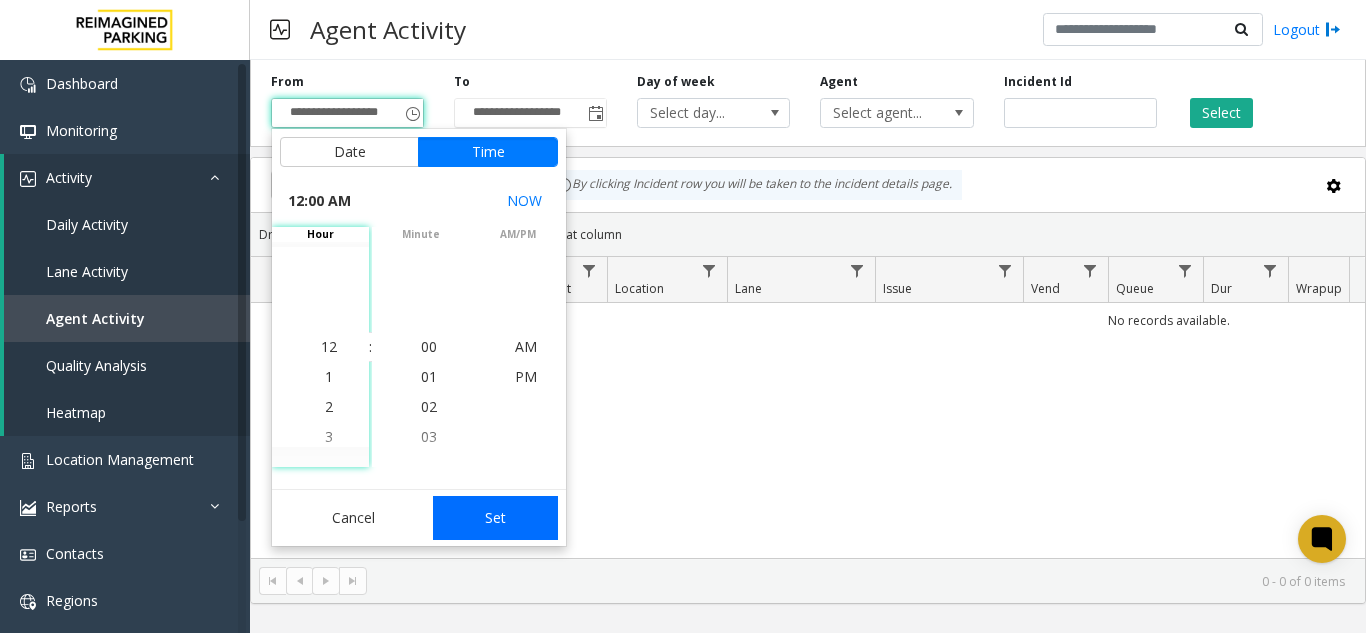
click at [513, 506] on button "Set" at bounding box center [496, 518] width 126 height 44
type input "**********"
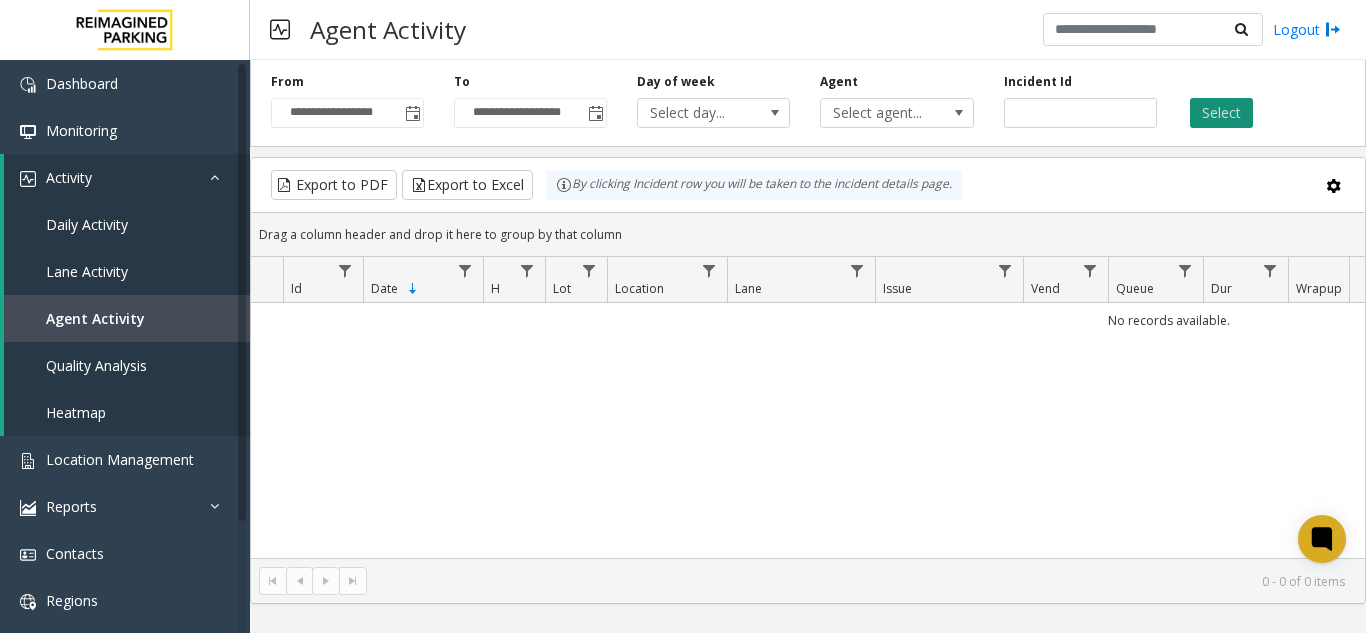
click at [1213, 111] on button "Select" at bounding box center [1221, 113] width 63 height 30
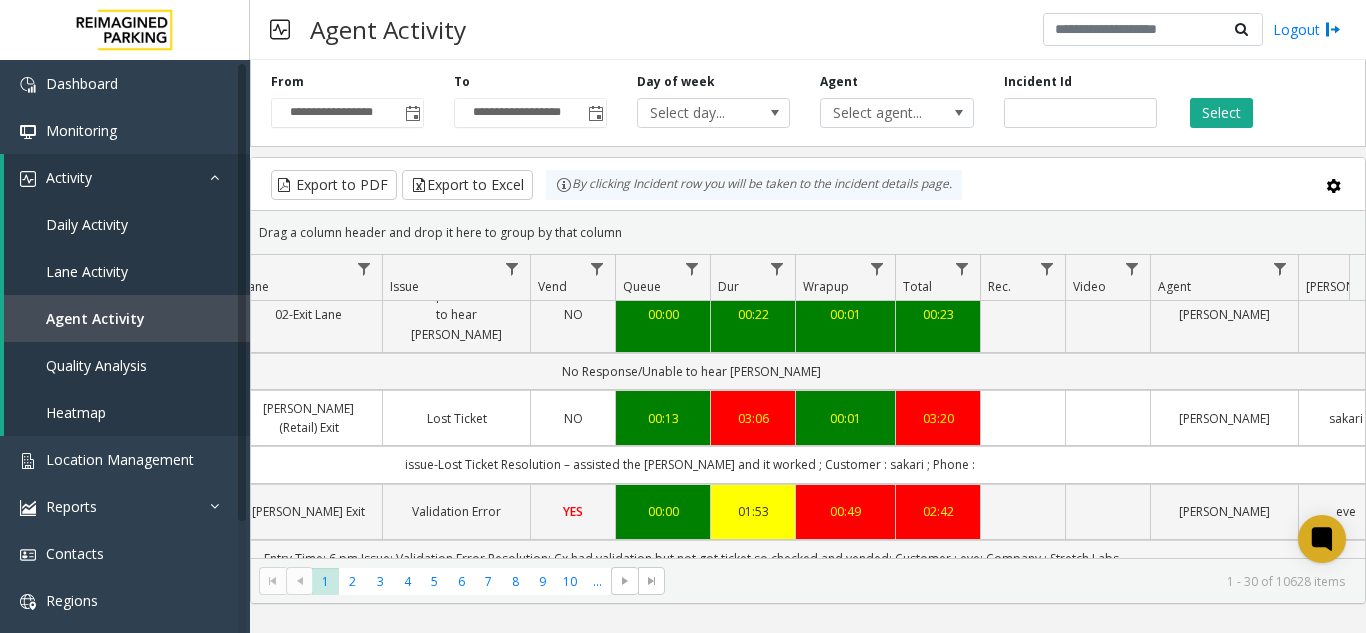
scroll to position [0, 560]
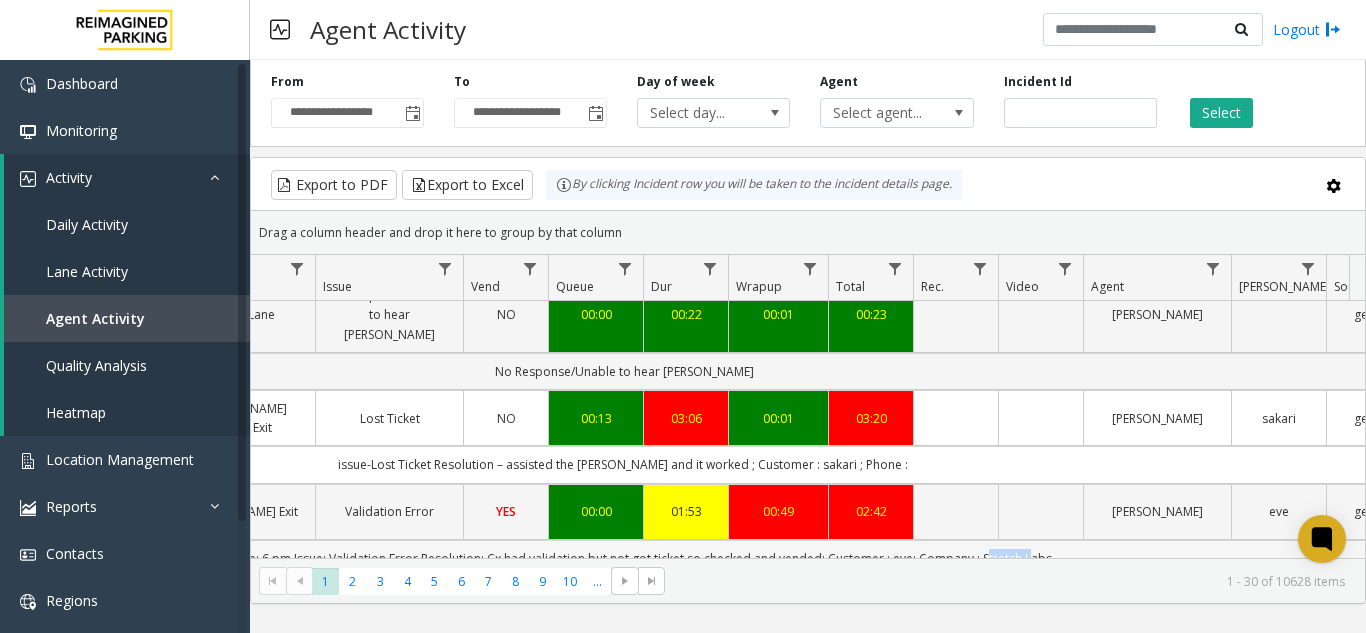
click at [1013, 540] on td "Entry Time: 6 pm Issue: Validation Error Resolution: Cx had validation but not …" at bounding box center [624, 558] width 1802 height 37
click at [1041, 540] on td "Entry Time: 6 pm Issue: Validation Error Resolution: Cx had validation but not …" at bounding box center [624, 558] width 1802 height 37
drag, startPoint x: 1041, startPoint y: 405, endPoint x: 527, endPoint y: 423, distance: 514.1
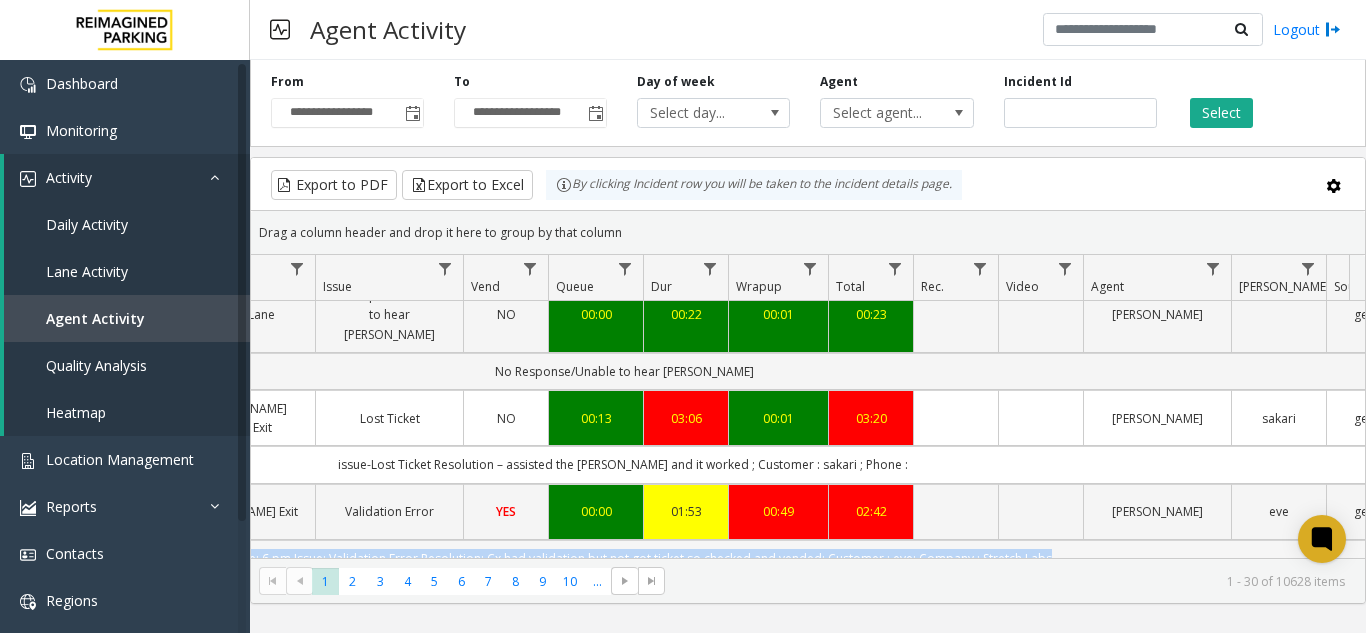
click at [527, 540] on td "Entry Time: 6 pm Issue: Validation Error Resolution: Cx had validation but not …" at bounding box center [624, 558] width 1802 height 37
click at [521, 540] on td "Entry Time: 6 pm Issue: Validation Error Resolution: Cx had validation but not …" at bounding box center [624, 558] width 1802 height 37
drag, startPoint x: 521, startPoint y: 414, endPoint x: 824, endPoint y: 405, distance: 303.0
click at [824, 540] on td "Entry Time: 6 pm Issue: Validation Error Resolution: Cx had validation but not …" at bounding box center [624, 558] width 1802 height 37
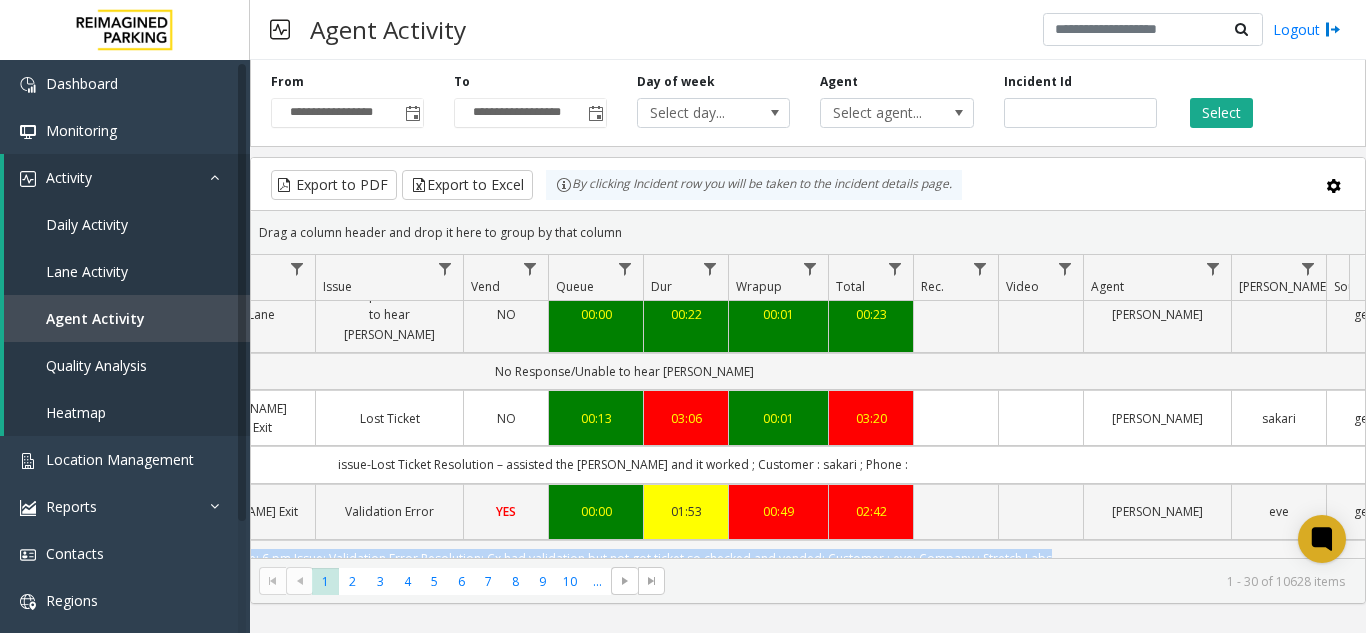
click at [824, 540] on td "Entry Time: 6 pm Issue: Validation Error Resolution: Cx had validation but not …" at bounding box center [624, 558] width 1802 height 37
click at [929, 540] on td "Entry Time: 6 pm Issue: Validation Error Resolution: Cx had validation but not …" at bounding box center [624, 558] width 1802 height 37
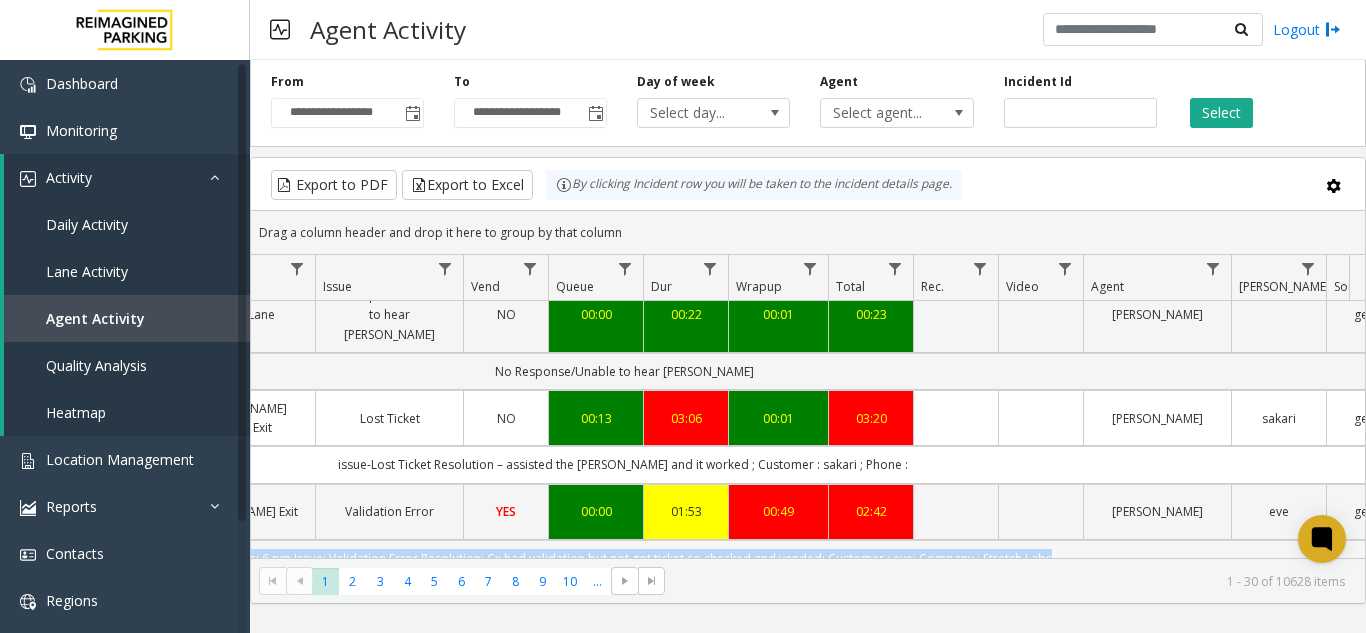
click at [929, 540] on td "Entry Time: 6 pm Issue: Validation Error Resolution: Cx had validation but not …" at bounding box center [624, 558] width 1802 height 37
drag, startPoint x: 929, startPoint y: 403, endPoint x: 1067, endPoint y: 403, distance: 138.0
click at [1067, 540] on td "Entry Time: 6 pm Issue: Validation Error Resolution: Cx had validation but not …" at bounding box center [624, 558] width 1802 height 37
drag, startPoint x: 1067, startPoint y: 403, endPoint x: 452, endPoint y: 379, distance: 615.3
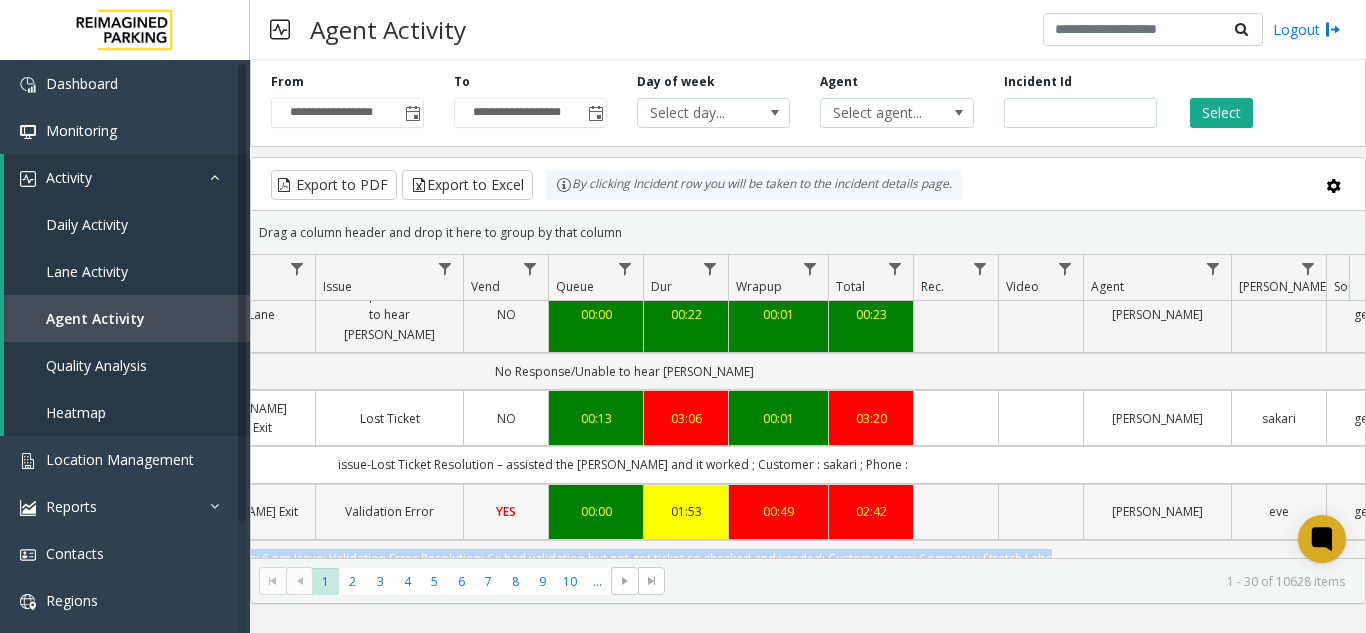
click at [512, 540] on td "Entry Time: 6 pm Issue: Validation Error Resolution: Cx had validation but not …" at bounding box center [624, 558] width 1802 height 37
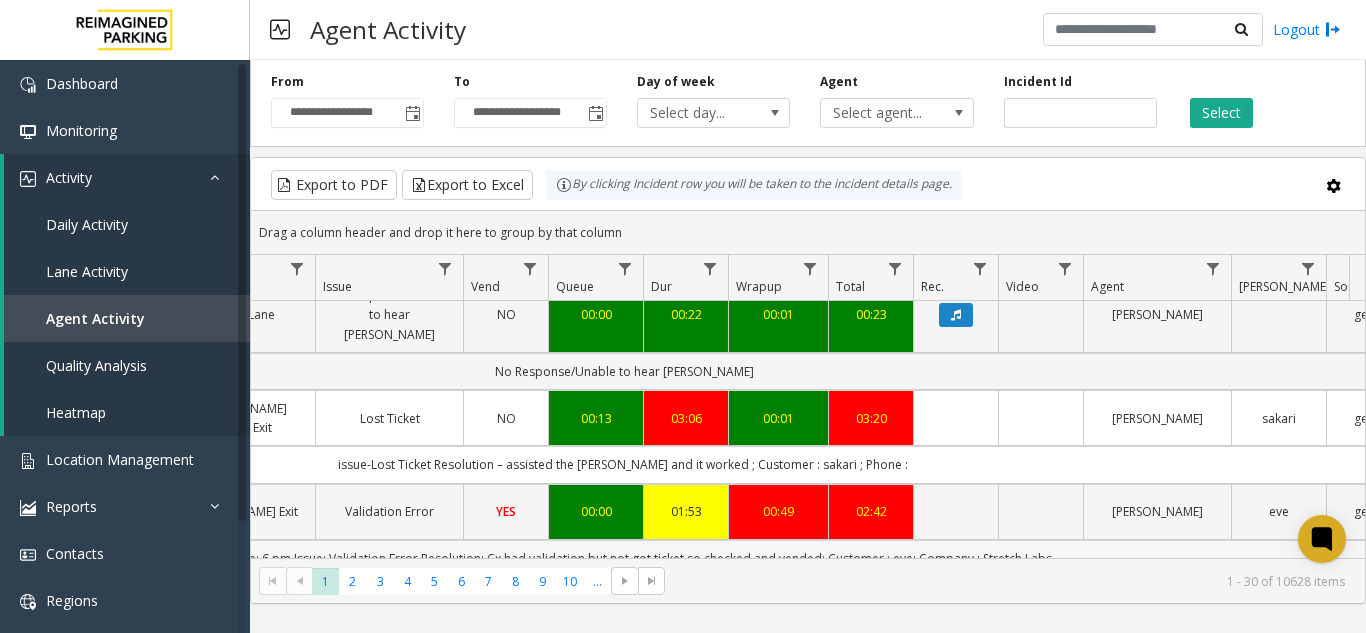
click at [994, 540] on td "Entry Time: 6 pm Issue: Validation Error Resolution: Cx had validation but not …" at bounding box center [624, 558] width 1802 height 37
drag, startPoint x: 994, startPoint y: 409, endPoint x: 1043, endPoint y: 409, distance: 49.0
click at [1043, 540] on td "Entry Time: 6 pm Issue: Validation Error Resolution: Cx had validation but not …" at bounding box center [624, 558] width 1802 height 37
copy td "Stretch Labs"
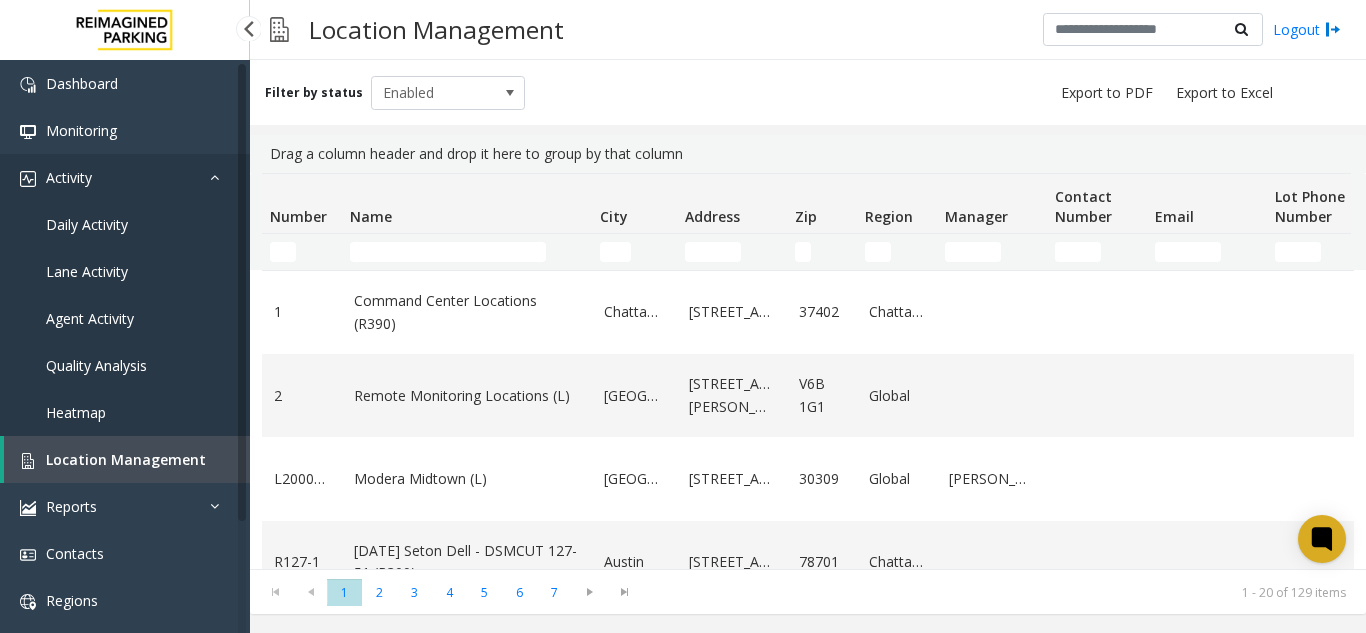
click at [162, 174] on link "Activity" at bounding box center [125, 177] width 250 height 47
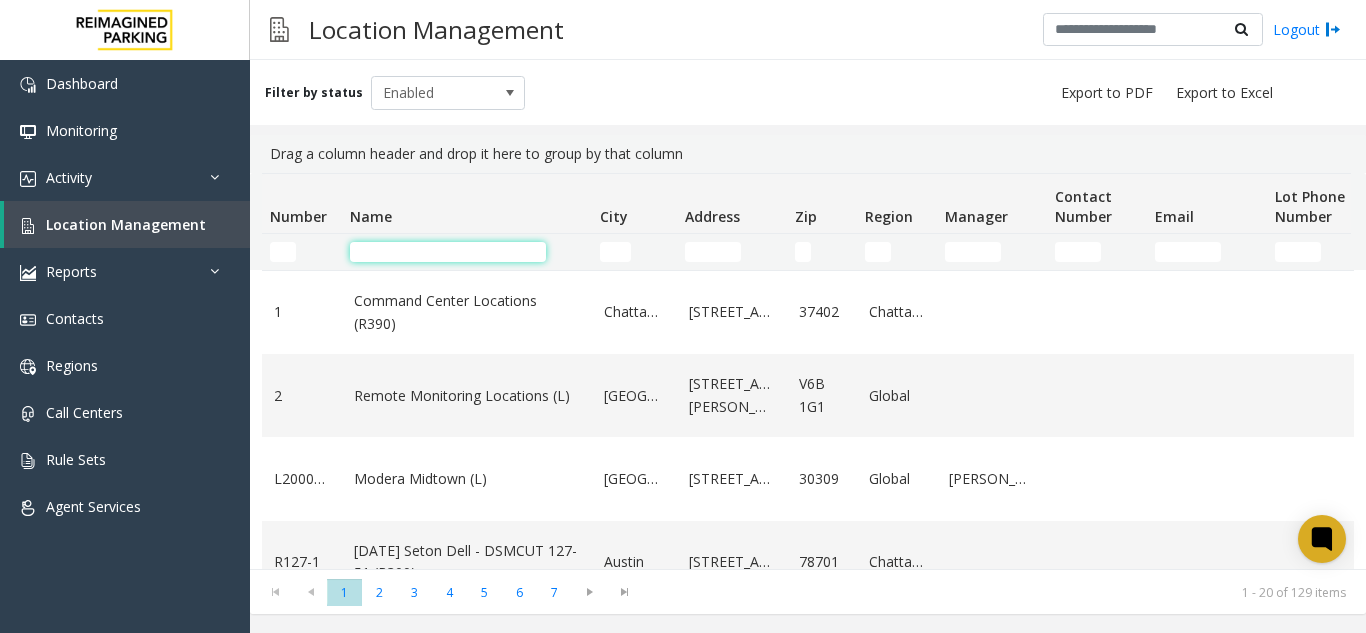
click at [367, 246] on input "Name Filter" at bounding box center [448, 252] width 196 height 20
